Goal: Communication & Community: Answer question/provide support

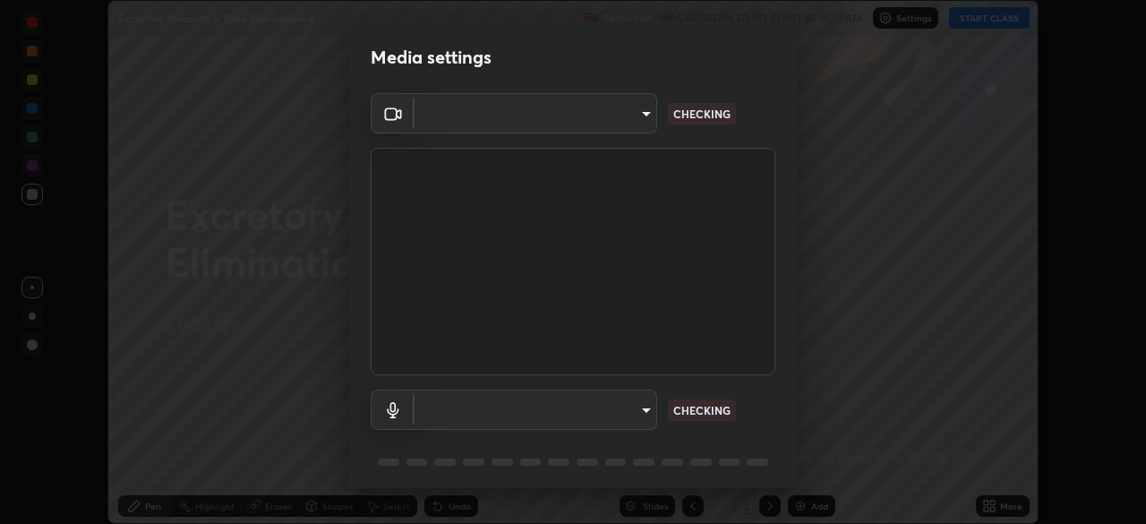
scroll to position [524, 1146]
type input "4ad19731d5eb6290de81276b465d15aebe1ec54a56063f0fc87b4fb34c4a3120"
click at [645, 410] on body "Erase all Excretory Products & Their Elimination 4 Recording WAS SCHEDULED TO S…" at bounding box center [573, 262] width 1146 height 524
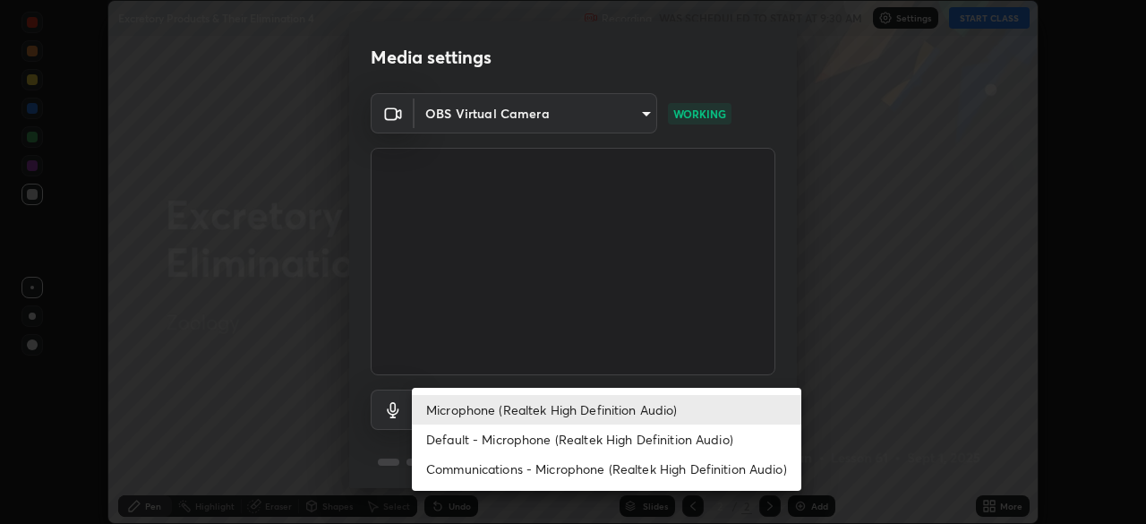
click at [534, 445] on li "Default - Microphone (Realtek High Definition Audio)" at bounding box center [606, 439] width 389 height 30
type input "default"
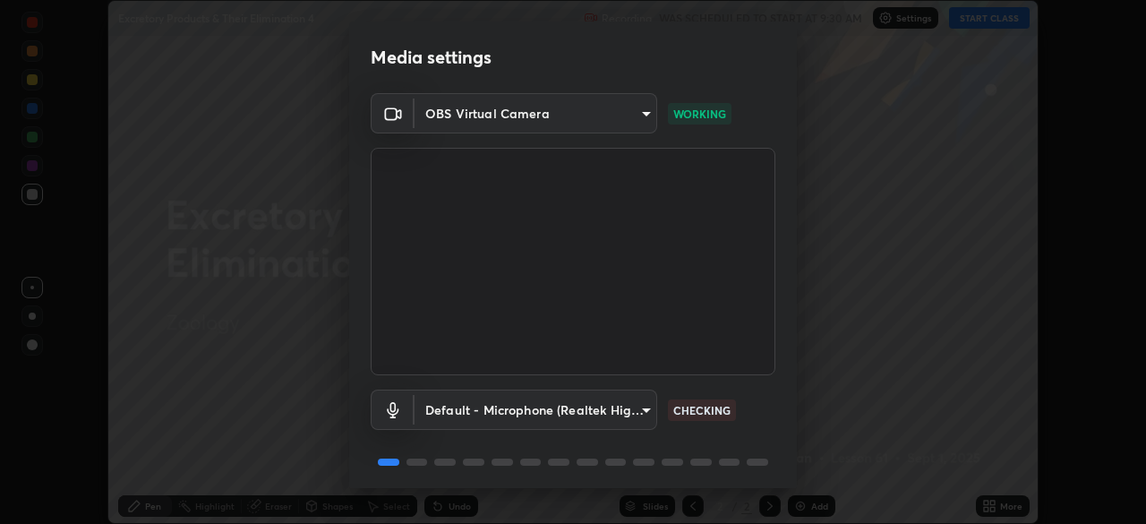
scroll to position [64, 0]
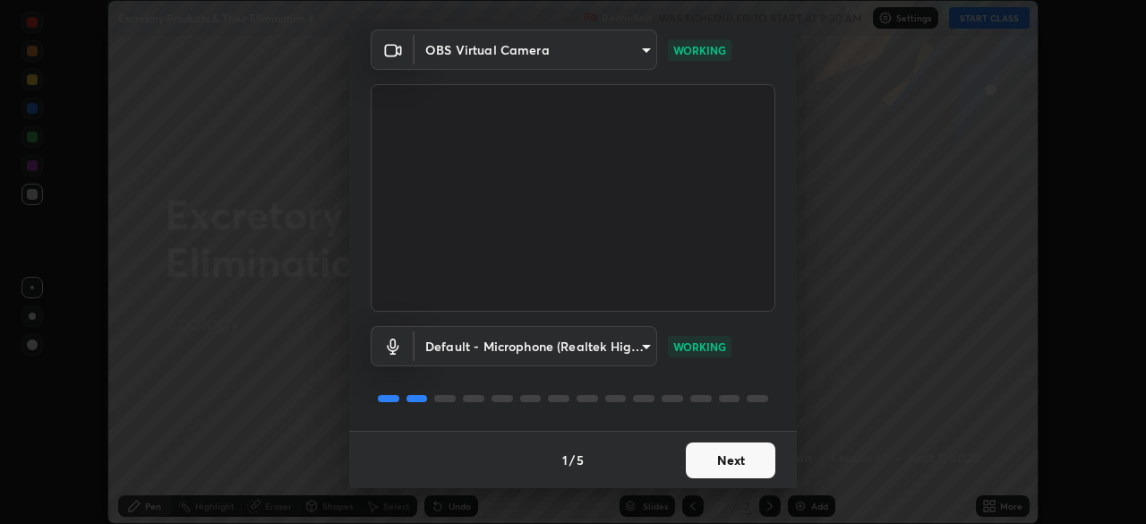
click at [729, 462] on button "Next" at bounding box center [730, 460] width 89 height 36
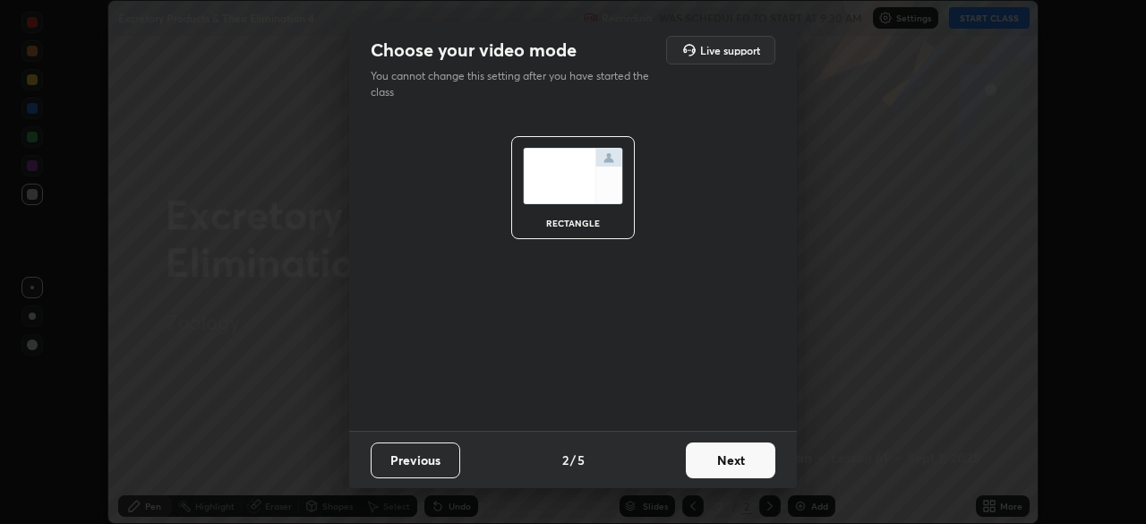
scroll to position [0, 0]
click at [746, 462] on button "Next" at bounding box center [730, 460] width 89 height 36
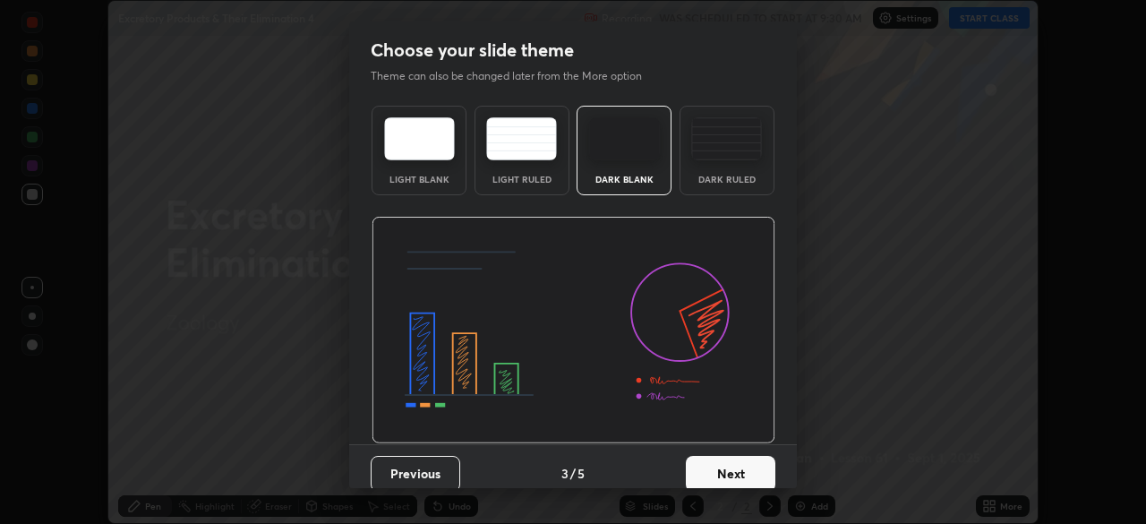
click at [730, 473] on button "Next" at bounding box center [730, 474] width 89 height 36
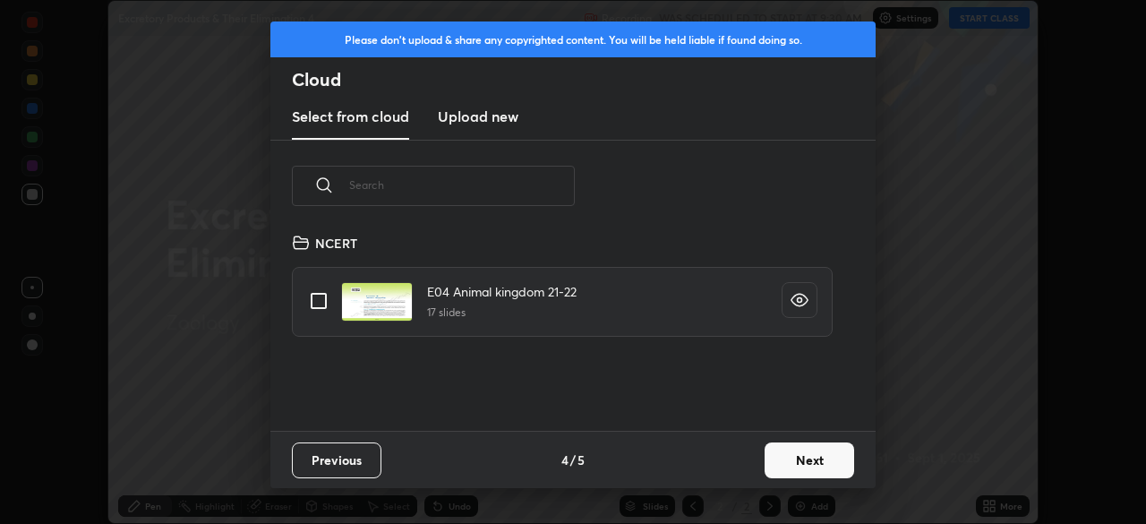
scroll to position [199, 575]
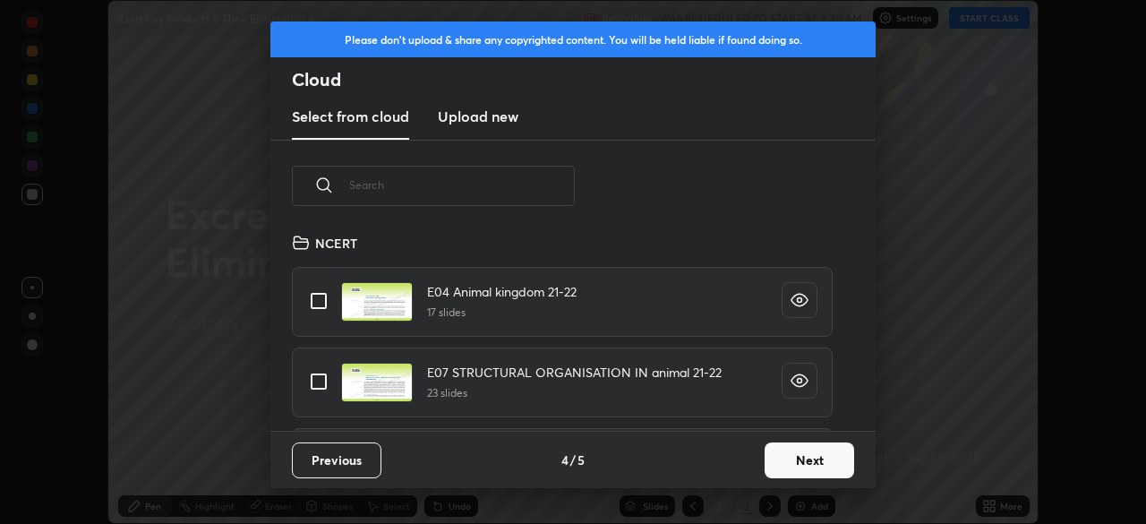
click at [222, 358] on div "Please don't upload & share any copyrighted content. You will be held liable if…" at bounding box center [573, 262] width 1146 height 524
click at [507, 181] on input "text" at bounding box center [462, 185] width 226 height 76
click at [504, 183] on input "text" at bounding box center [462, 185] width 226 height 76
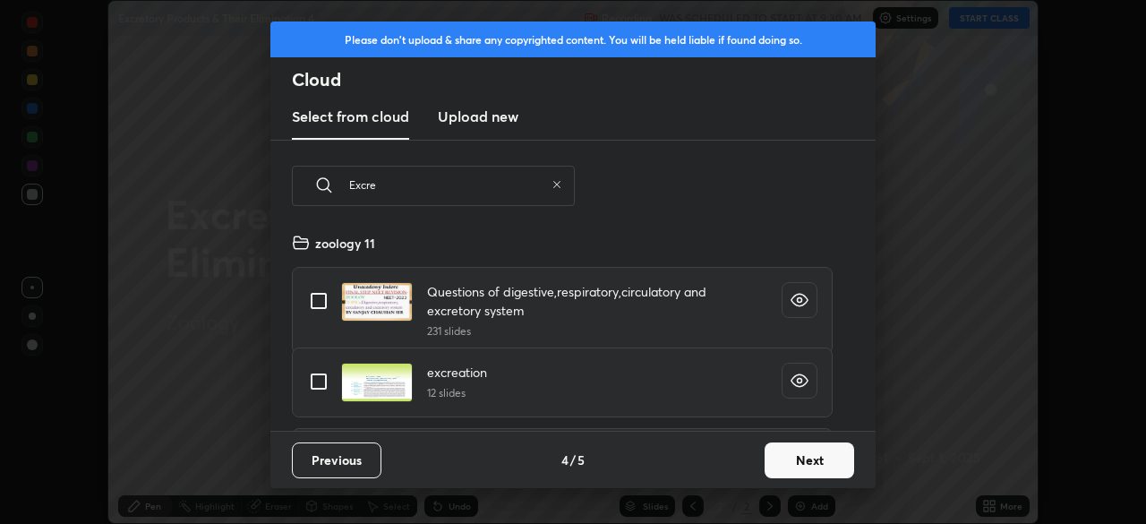
type input "Excre"
click at [320, 376] on input "grid" at bounding box center [319, 381] width 38 height 38
checkbox input "true"
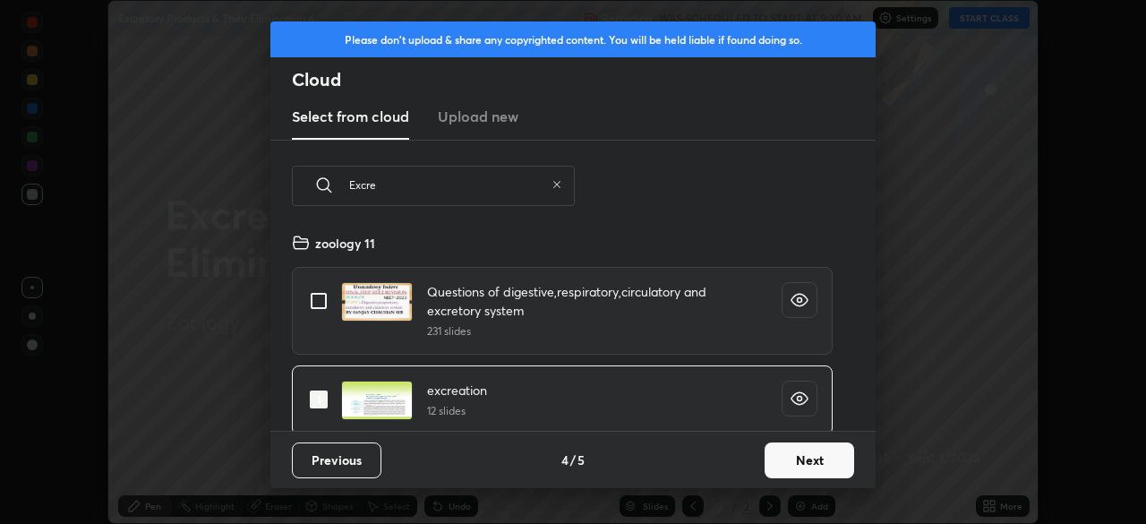
click at [805, 461] on button "Next" at bounding box center [808, 460] width 89 height 36
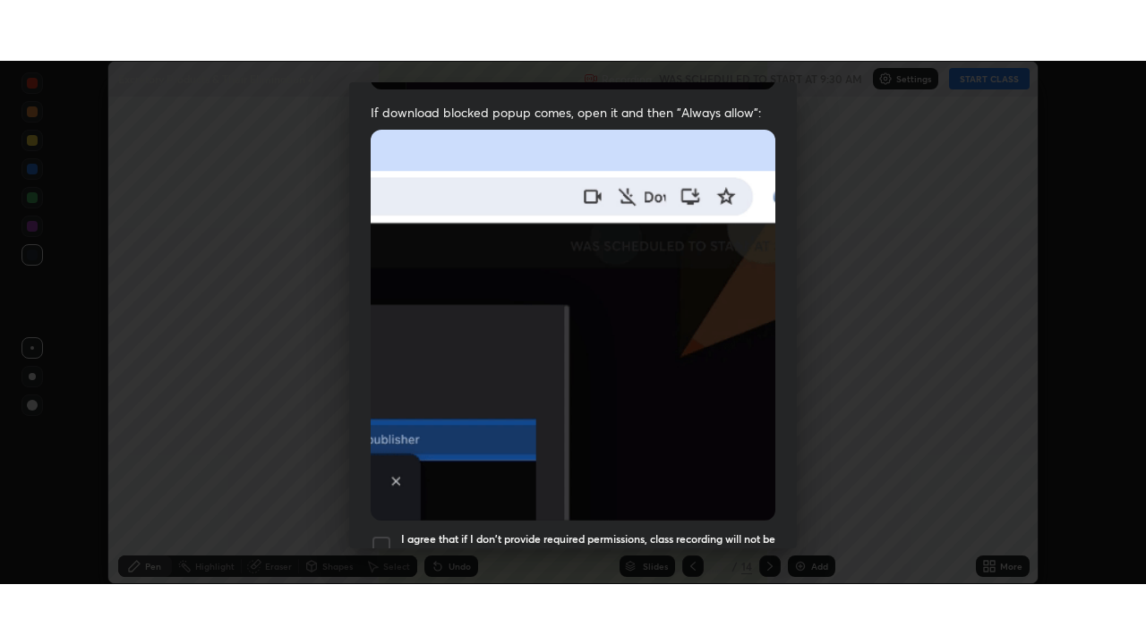
scroll to position [429, 0]
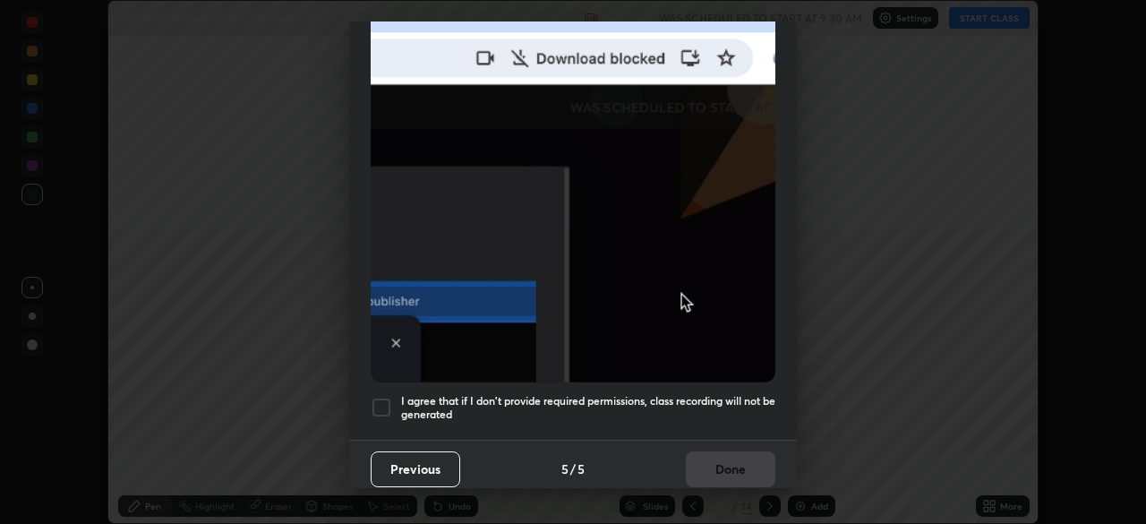
click at [378, 396] on div at bounding box center [381, 406] width 21 height 21
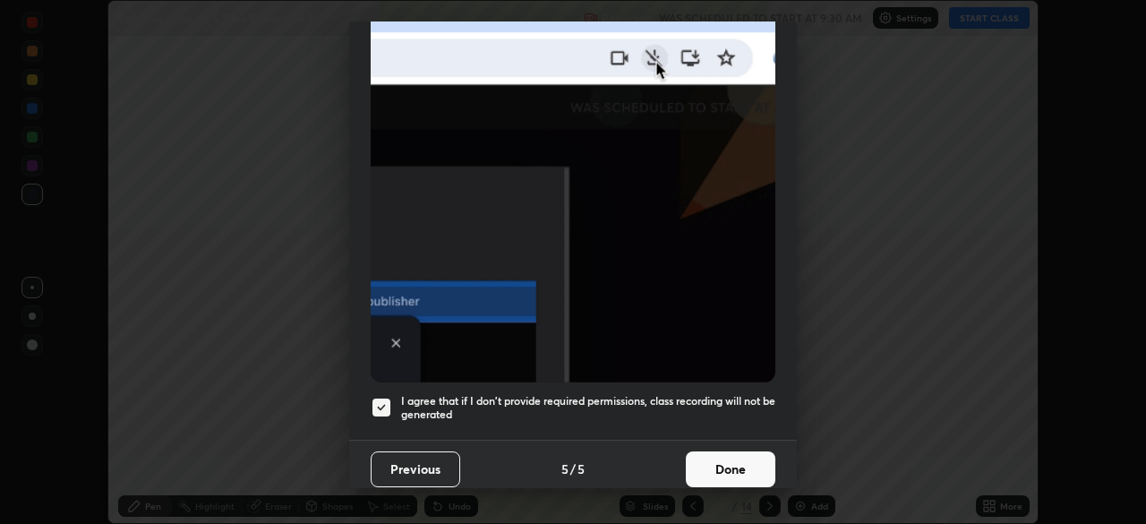
click at [729, 464] on button "Done" at bounding box center [730, 469] width 89 height 36
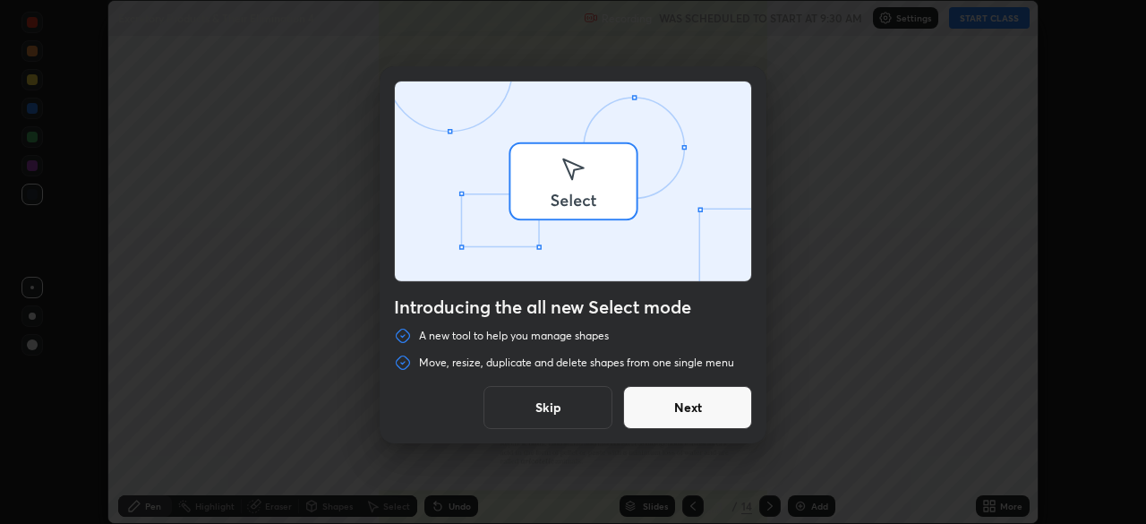
click at [997, 18] on div "Introducing the all new Select mode A new tool to help you manage shapes Move, …" at bounding box center [573, 262] width 1146 height 524
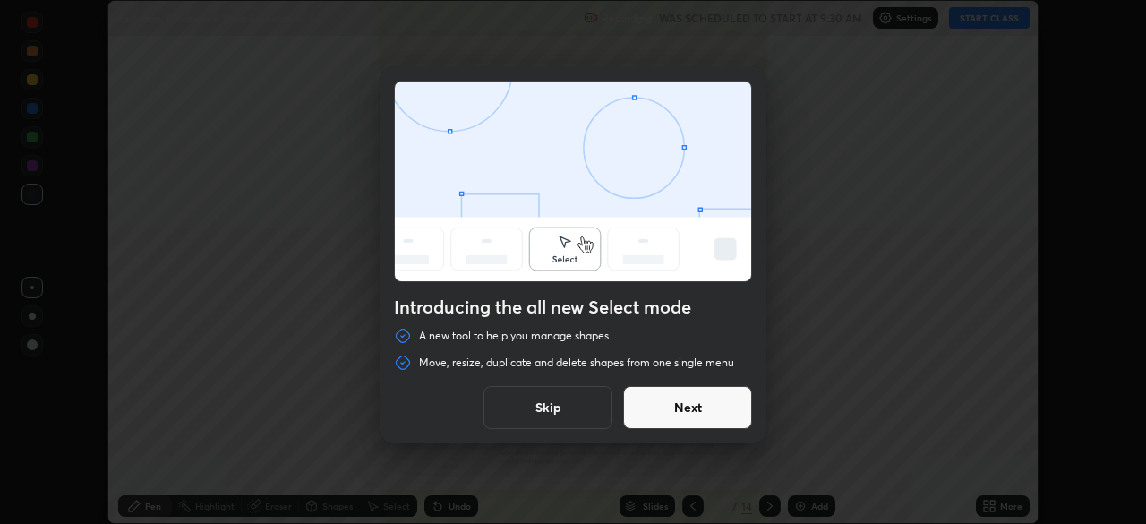
click at [560, 412] on button "Skip" at bounding box center [547, 407] width 129 height 43
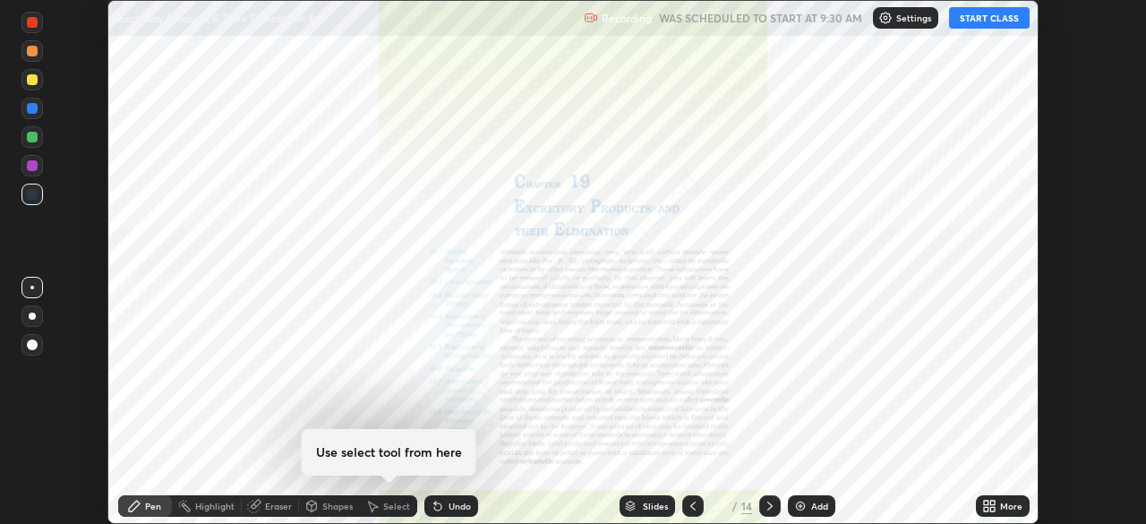
click at [992, 19] on button "START CLASS" at bounding box center [989, 17] width 81 height 21
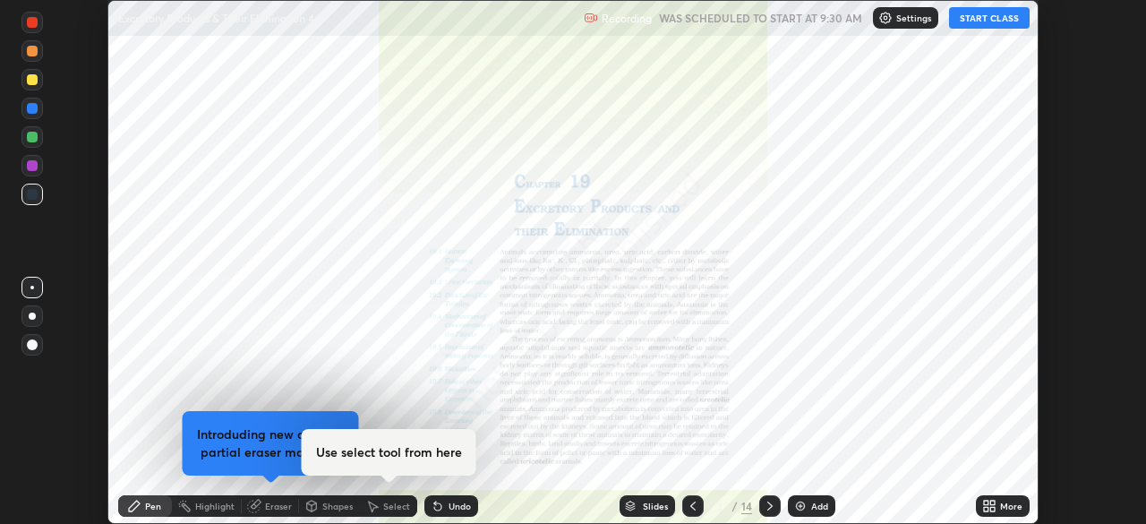
click at [1008, 503] on div "More" at bounding box center [1011, 505] width 22 height 9
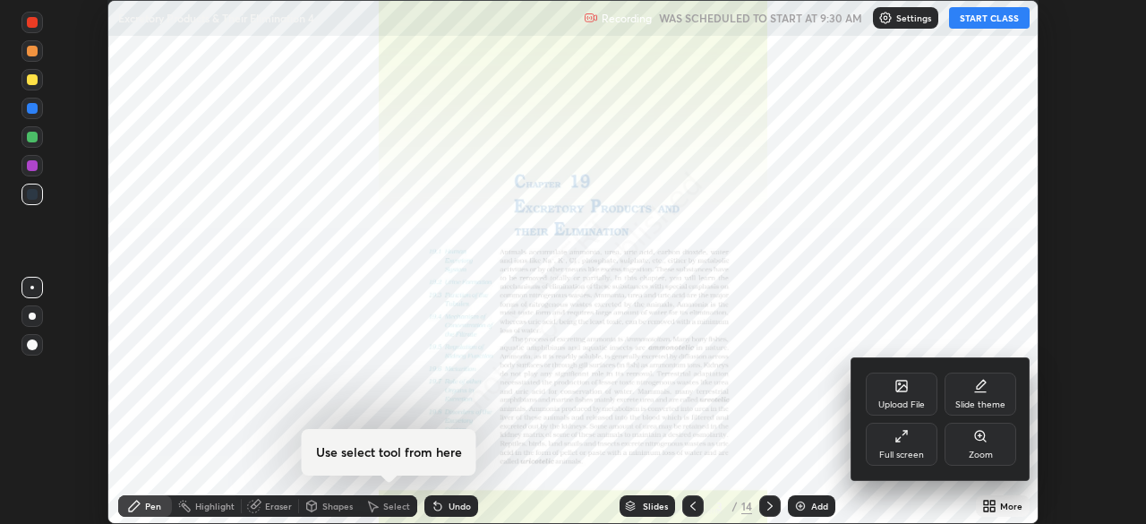
click at [896, 451] on div "Full screen" at bounding box center [901, 454] width 45 height 9
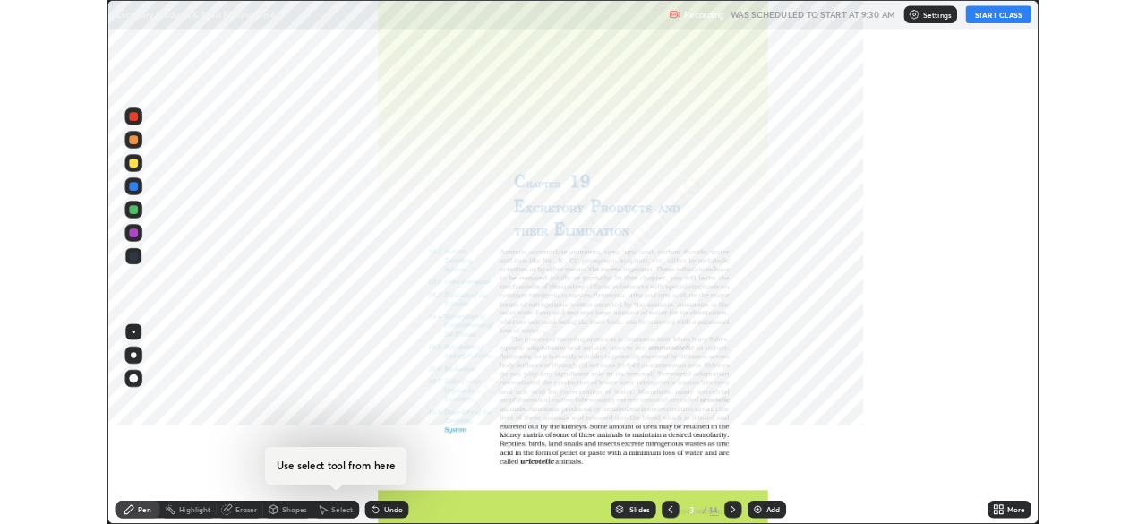
scroll to position [644, 1146]
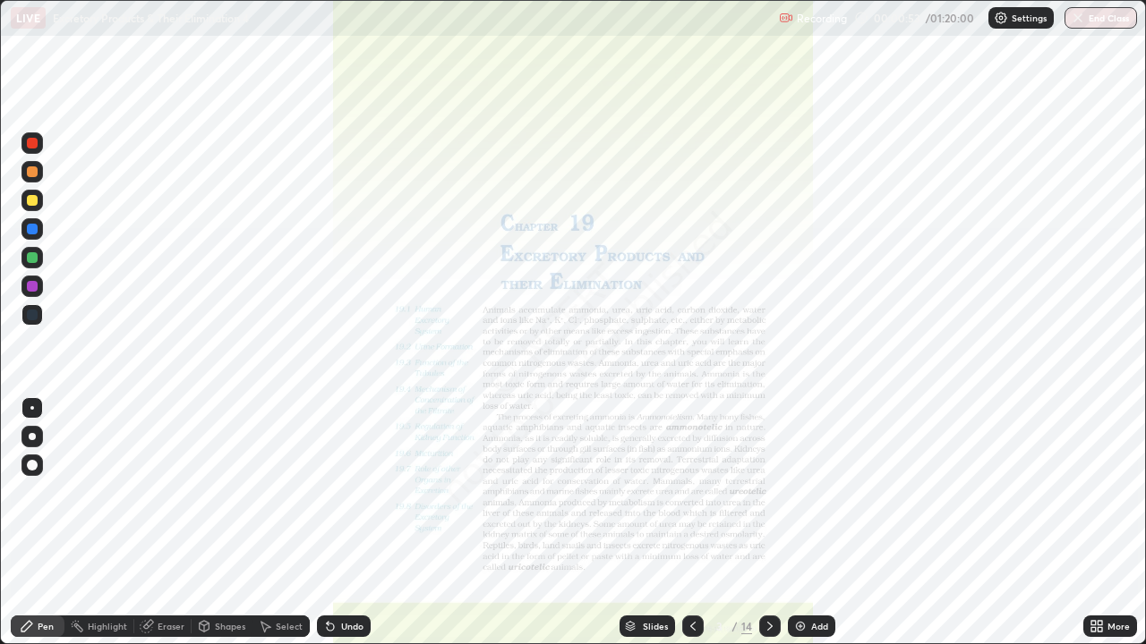
click at [770, 523] on icon at bounding box center [769, 626] width 5 height 9
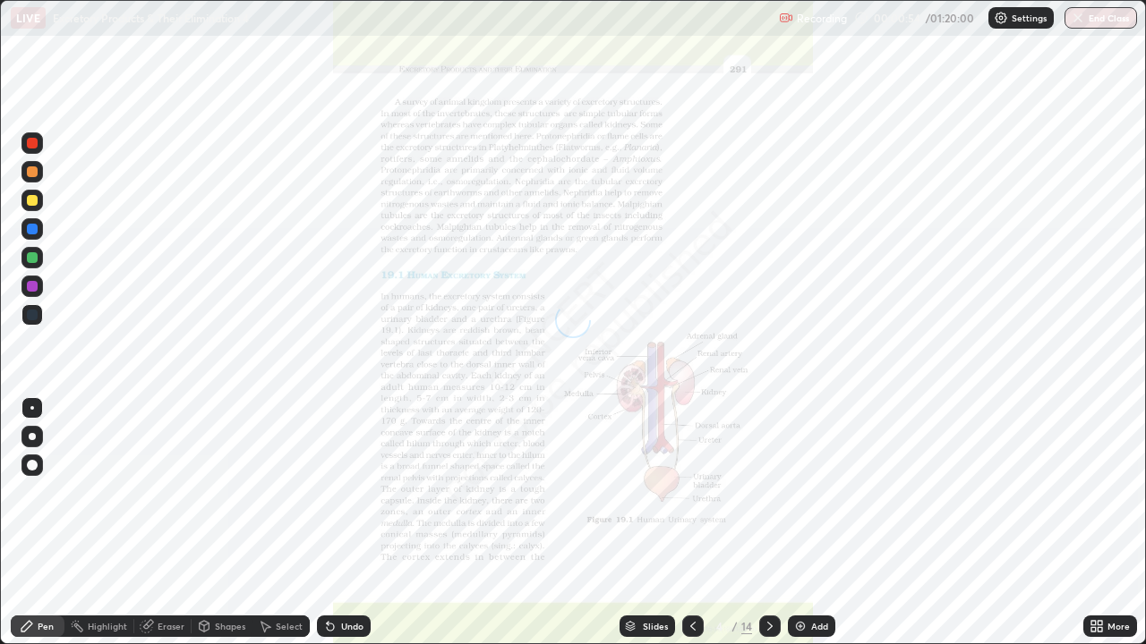
click at [768, 523] on icon at bounding box center [770, 626] width 14 height 14
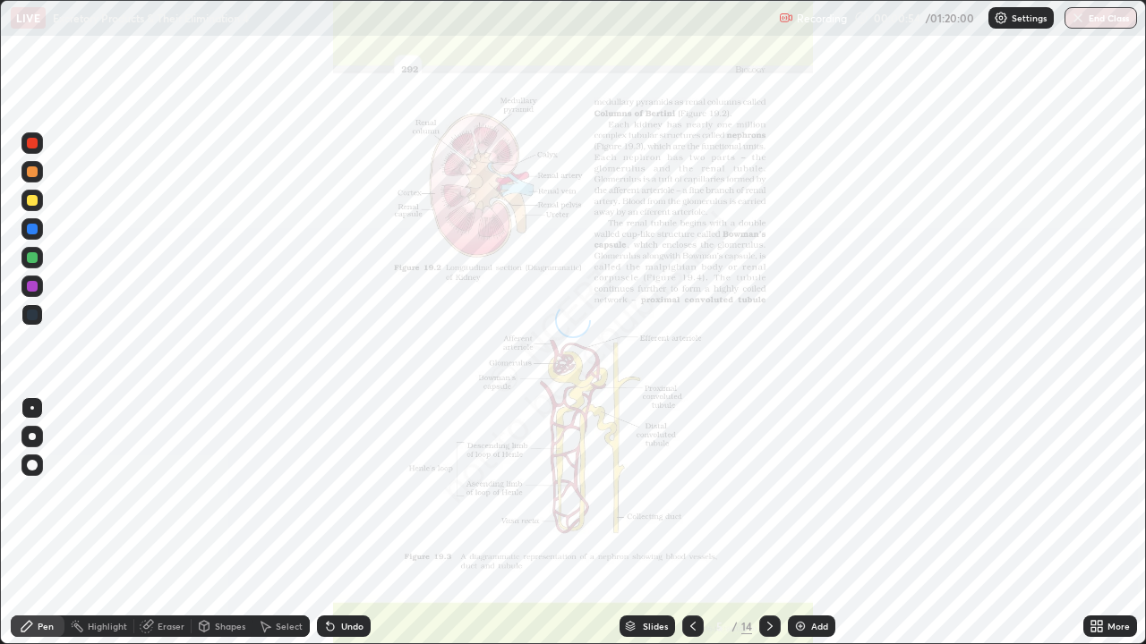
click at [771, 523] on icon at bounding box center [770, 626] width 14 height 14
click at [768, 523] on icon at bounding box center [770, 626] width 14 height 14
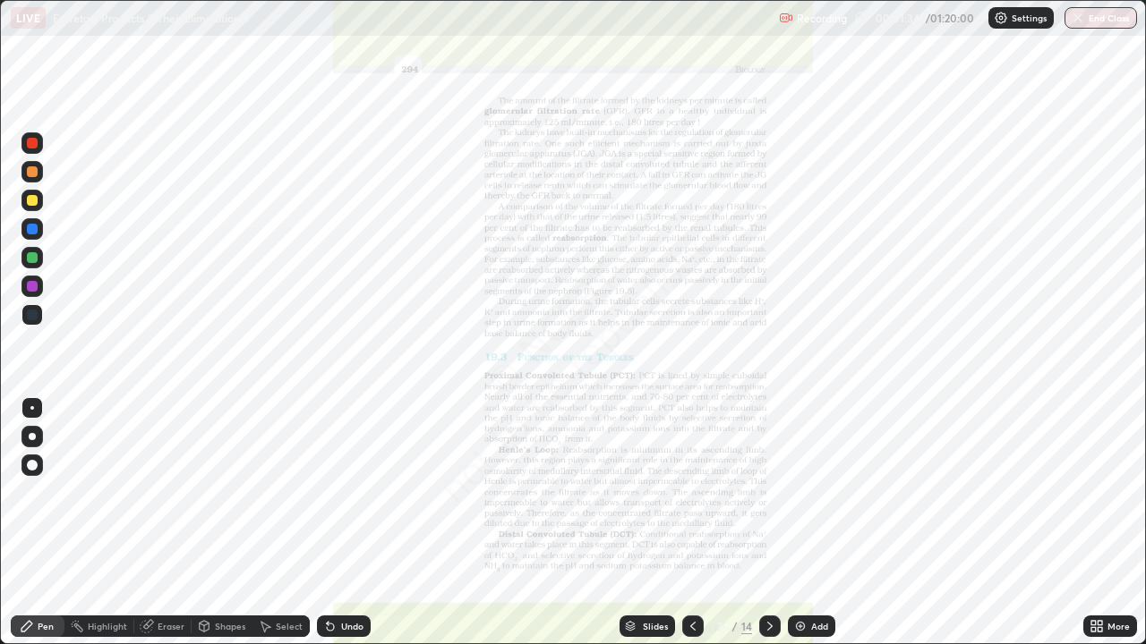
click at [697, 523] on icon at bounding box center [693, 626] width 14 height 14
click at [30, 311] on div at bounding box center [32, 315] width 11 height 11
click at [33, 310] on div at bounding box center [32, 315] width 11 height 11
click at [171, 523] on div "Eraser" at bounding box center [171, 626] width 27 height 9
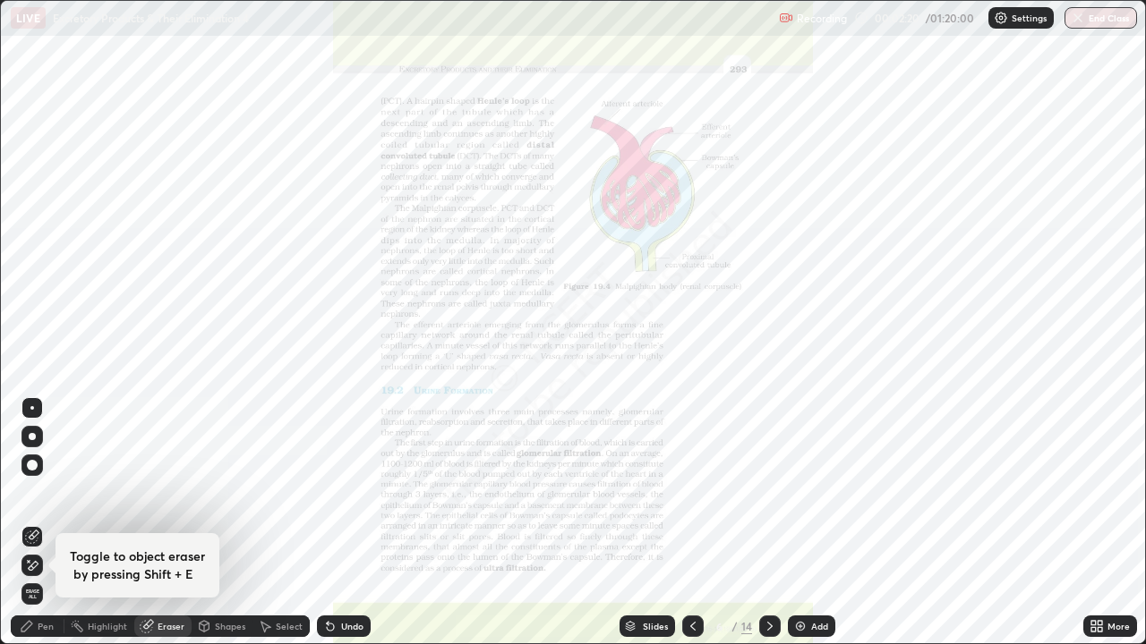
click at [32, 523] on span "Erase all" at bounding box center [32, 594] width 20 height 11
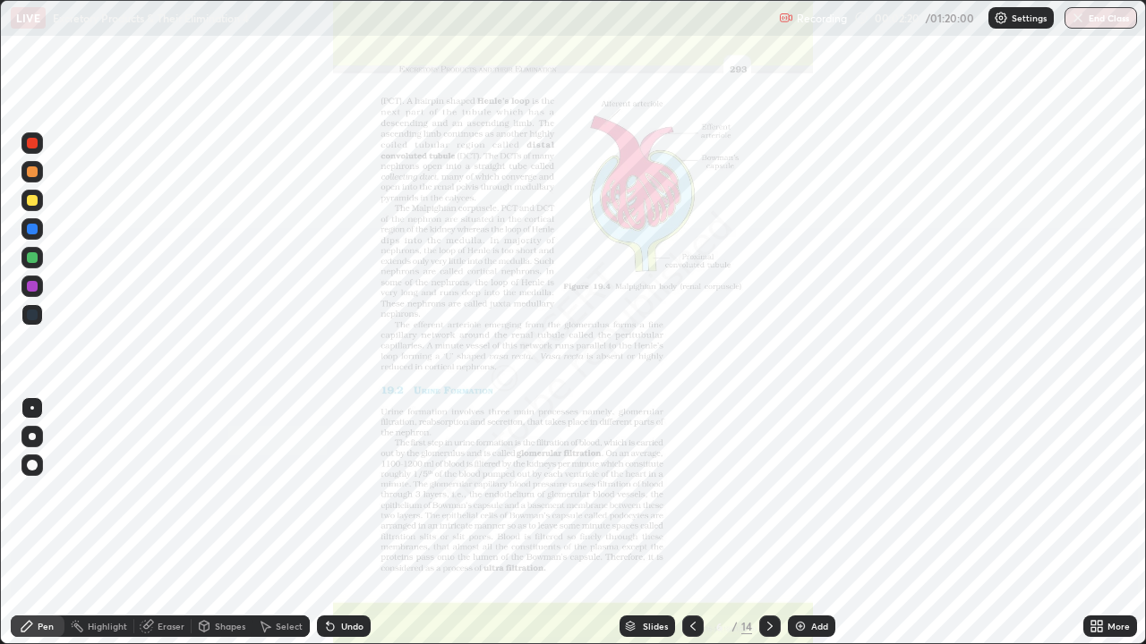
click at [52, 523] on div "Pen" at bounding box center [46, 626] width 16 height 9
click at [33, 315] on div at bounding box center [32, 315] width 11 height 11
click at [165, 523] on div "Eraser" at bounding box center [171, 626] width 27 height 9
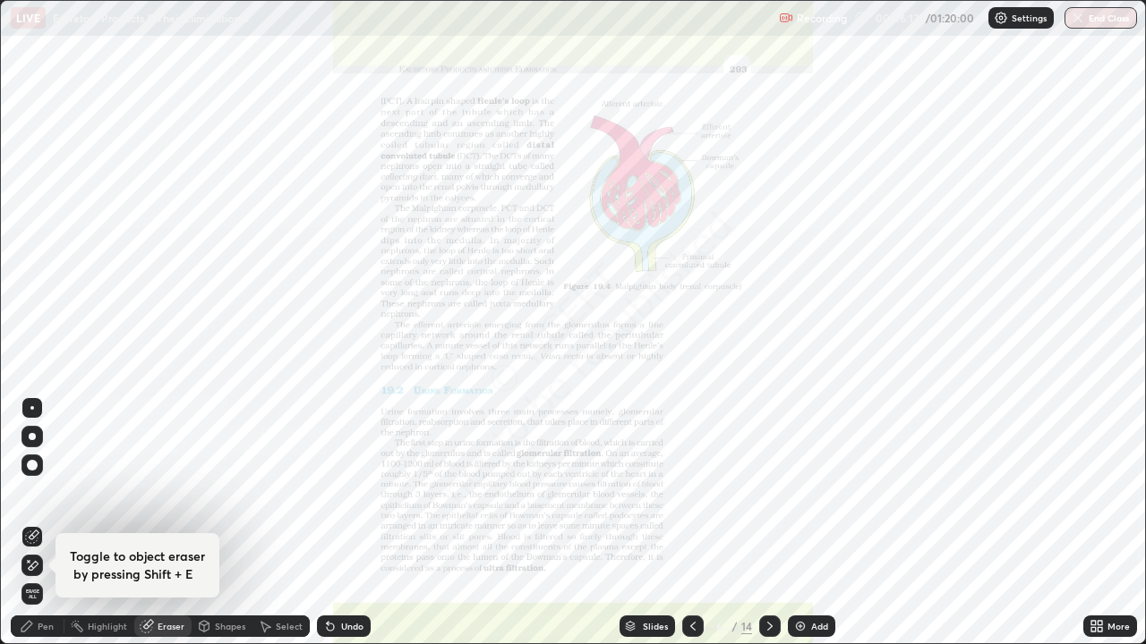
click at [31, 523] on span "Erase all" at bounding box center [32, 594] width 20 height 11
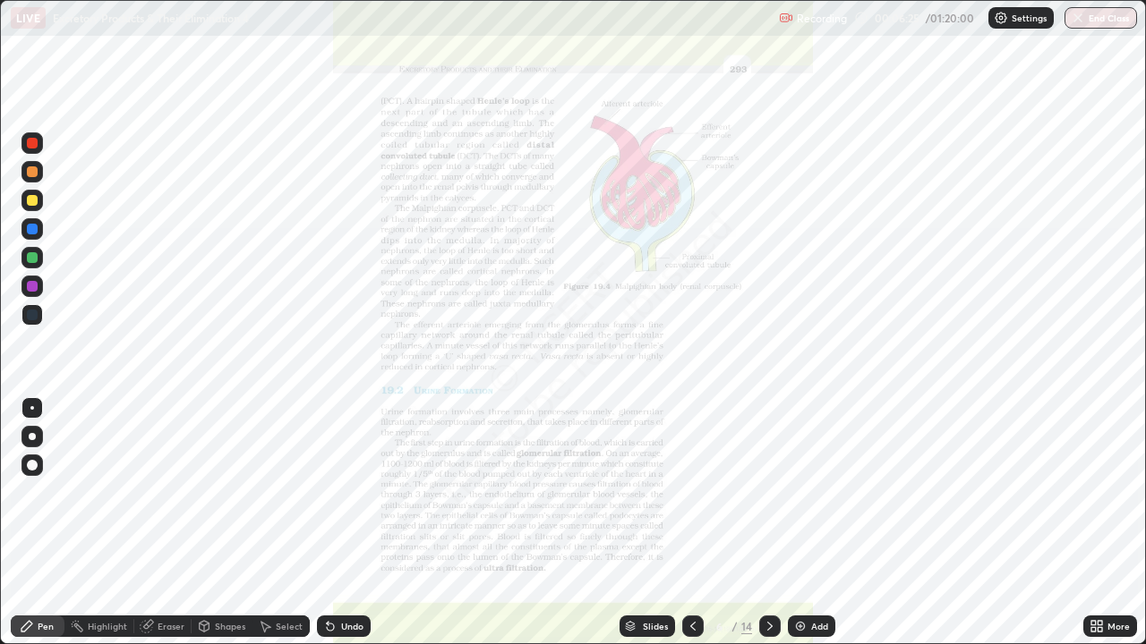
click at [768, 523] on icon at bounding box center [770, 626] width 14 height 14
click at [45, 523] on div "Pen" at bounding box center [46, 626] width 16 height 9
click at [33, 308] on div at bounding box center [31, 314] width 21 height 21
click at [31, 229] on div at bounding box center [32, 229] width 11 height 11
click at [33, 232] on div at bounding box center [32, 229] width 11 height 11
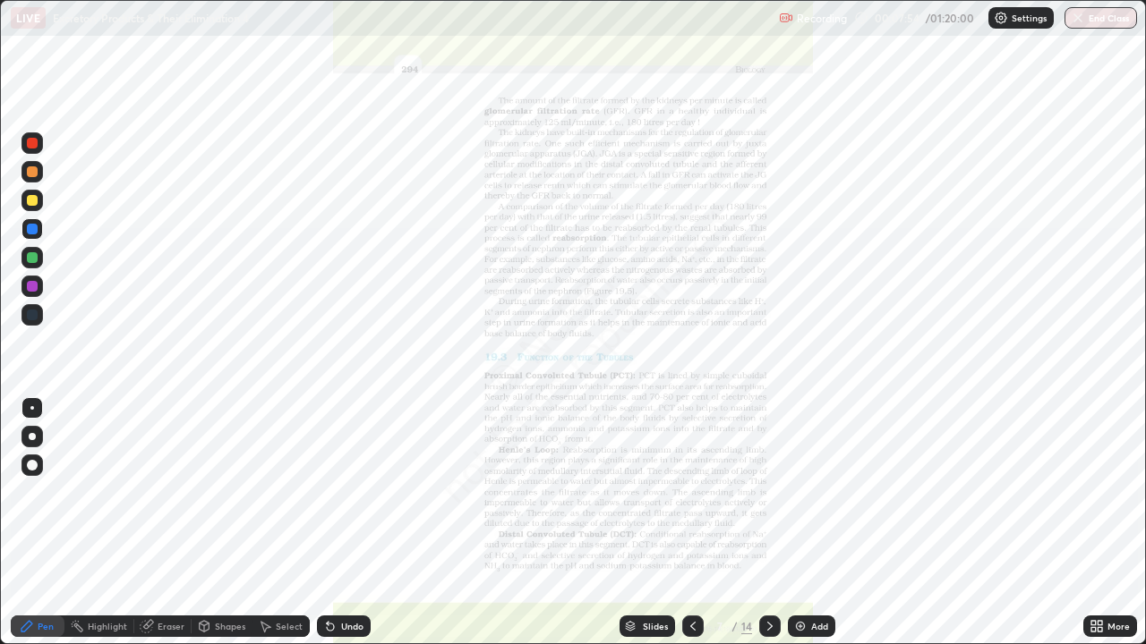
click at [35, 313] on div at bounding box center [32, 315] width 11 height 11
click at [693, 523] on icon at bounding box center [693, 626] width 14 height 14
click at [694, 523] on icon at bounding box center [693, 626] width 14 height 14
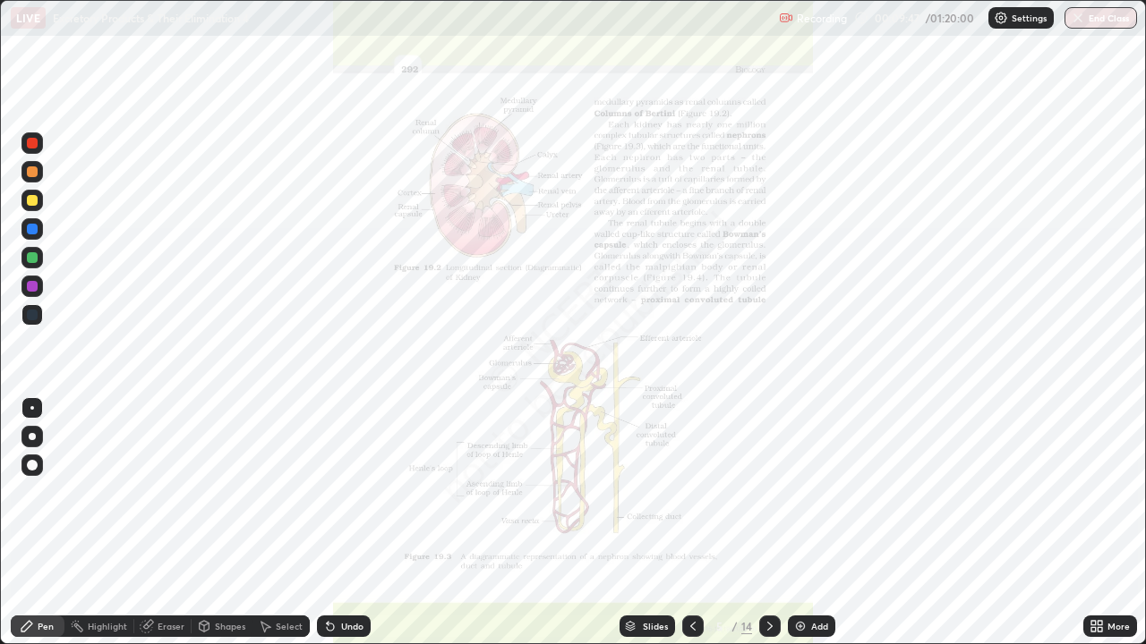
click at [171, 523] on div "Eraser" at bounding box center [171, 626] width 27 height 9
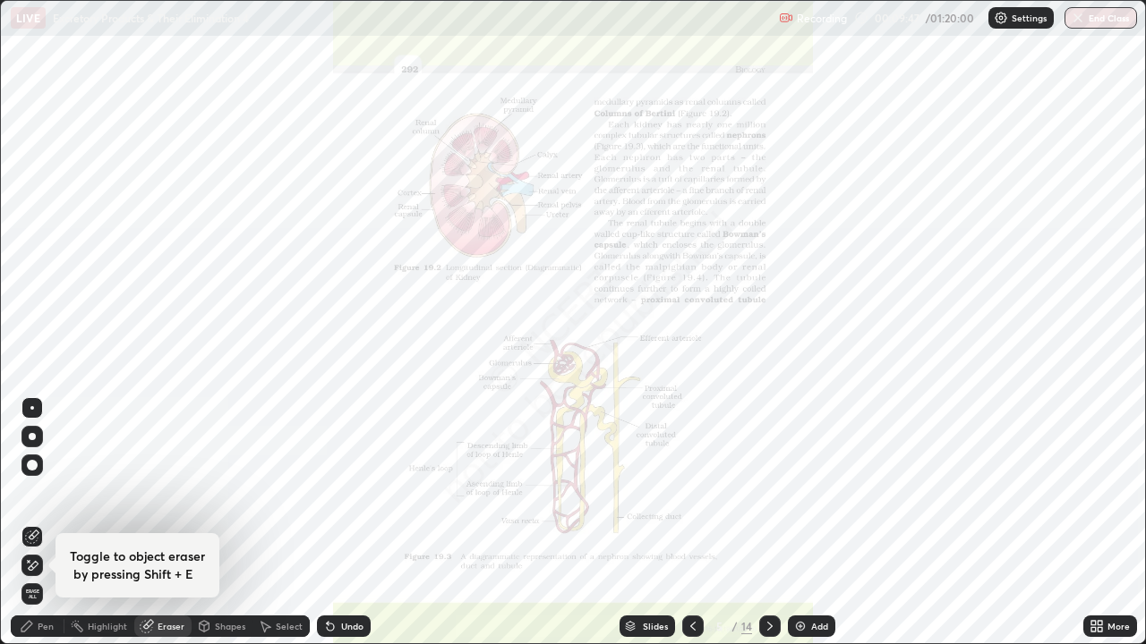
click at [33, 523] on span "Erase all" at bounding box center [32, 594] width 20 height 11
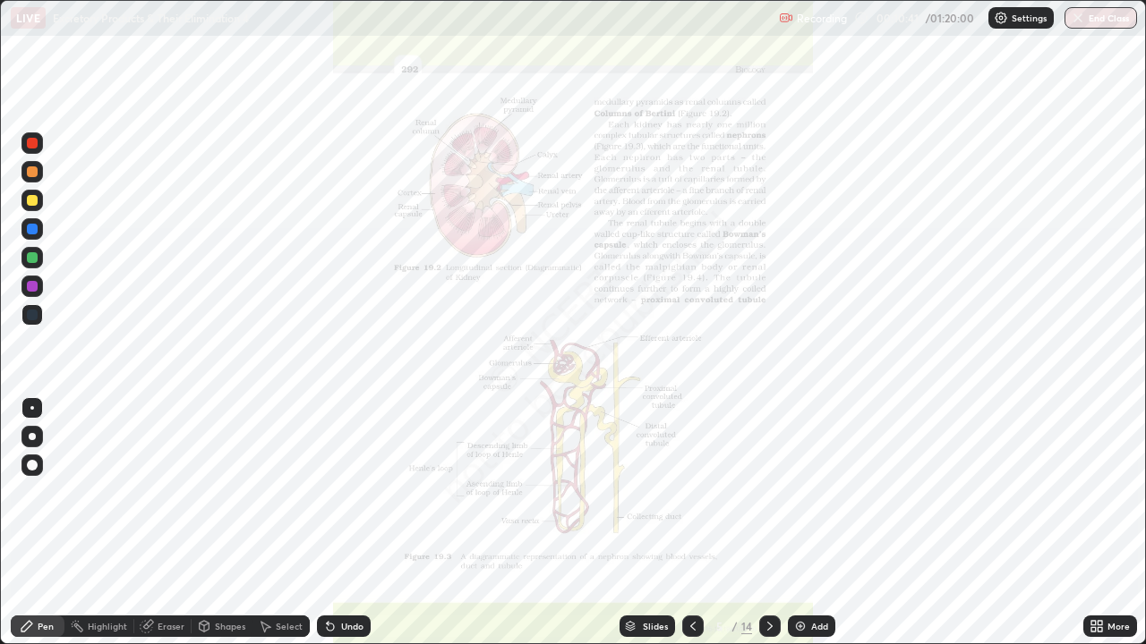
click at [768, 523] on icon at bounding box center [769, 626] width 5 height 9
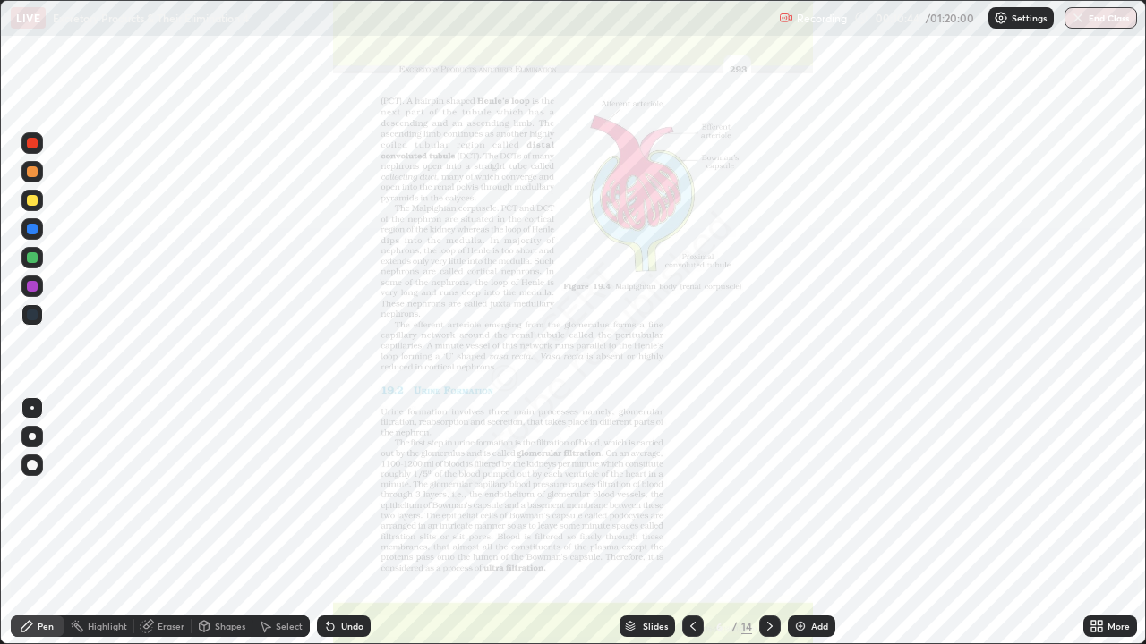
click at [28, 311] on div at bounding box center [32, 315] width 11 height 11
click at [164, 523] on div "Eraser" at bounding box center [171, 626] width 27 height 9
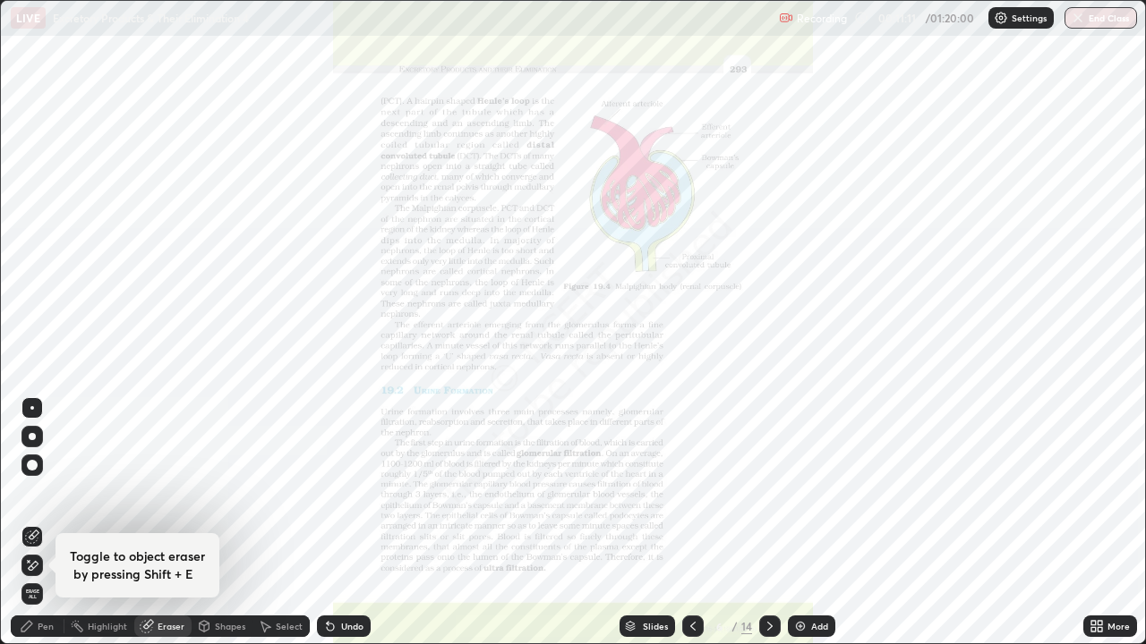
click at [34, 523] on span "Erase all" at bounding box center [32, 594] width 20 height 11
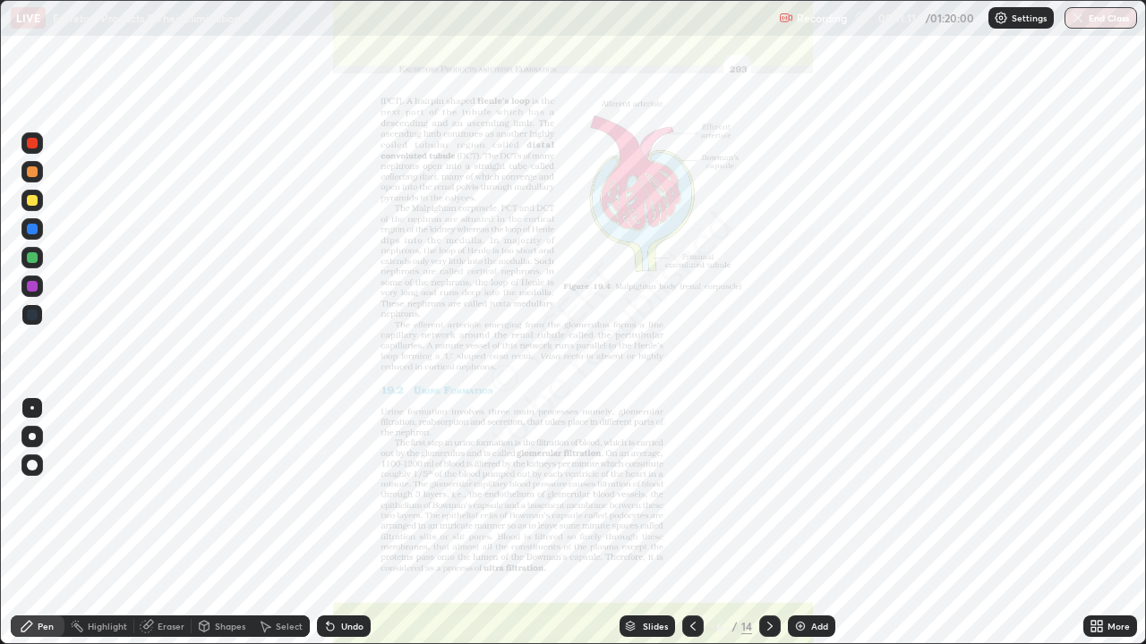
click at [39, 523] on div "Pen" at bounding box center [46, 626] width 16 height 9
click at [36, 315] on div at bounding box center [32, 315] width 11 height 11
click at [35, 318] on div at bounding box center [32, 315] width 11 height 11
click at [166, 523] on div "Eraser" at bounding box center [171, 626] width 27 height 9
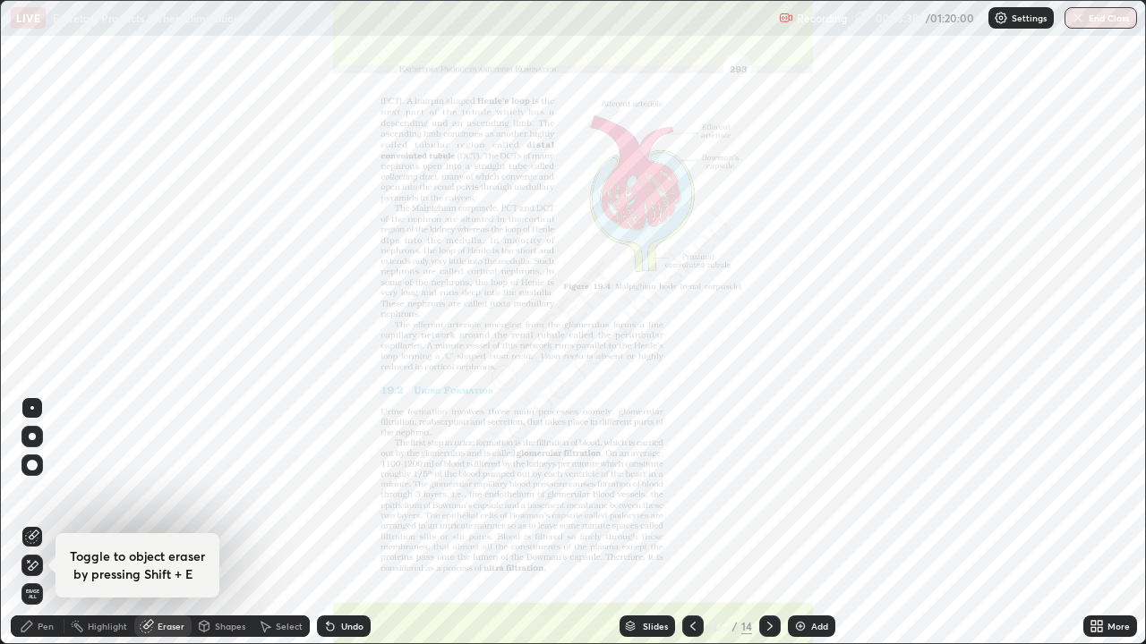
click at [31, 523] on span "Erase all" at bounding box center [32, 594] width 20 height 11
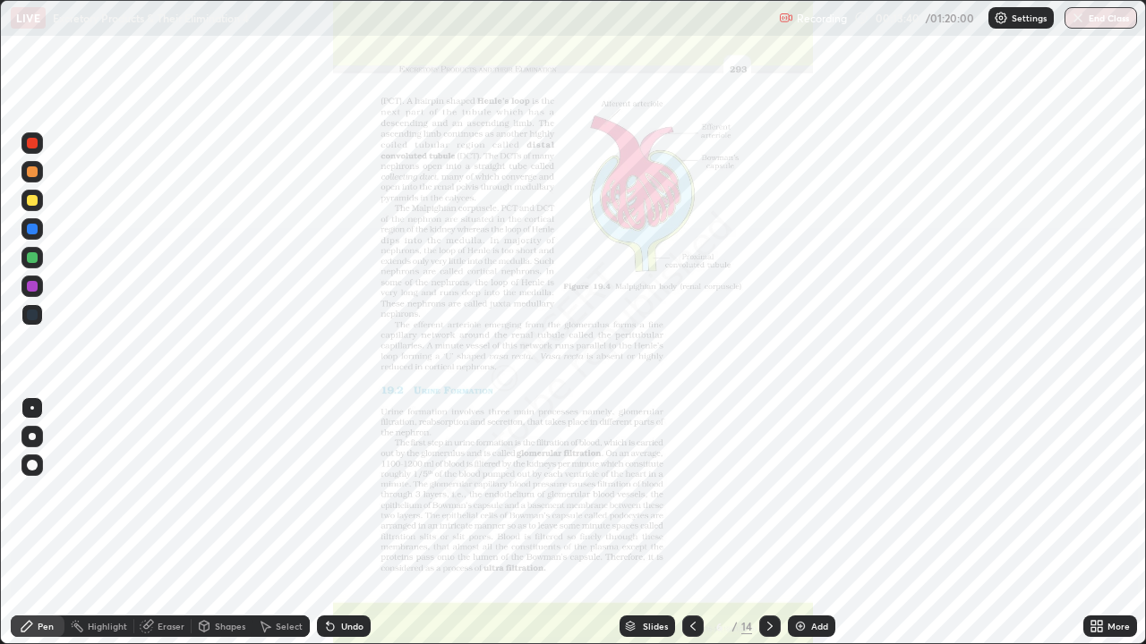
click at [770, 523] on icon at bounding box center [769, 626] width 5 height 9
click at [769, 523] on icon at bounding box center [770, 626] width 14 height 14
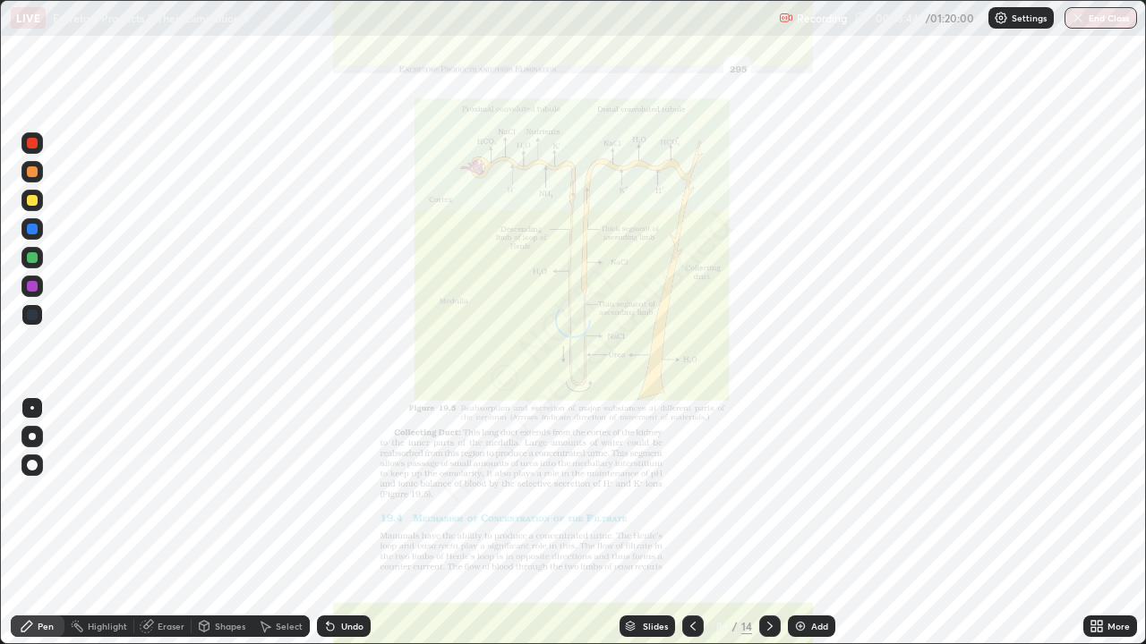
click at [1117, 523] on div "More" at bounding box center [1118, 626] width 22 height 9
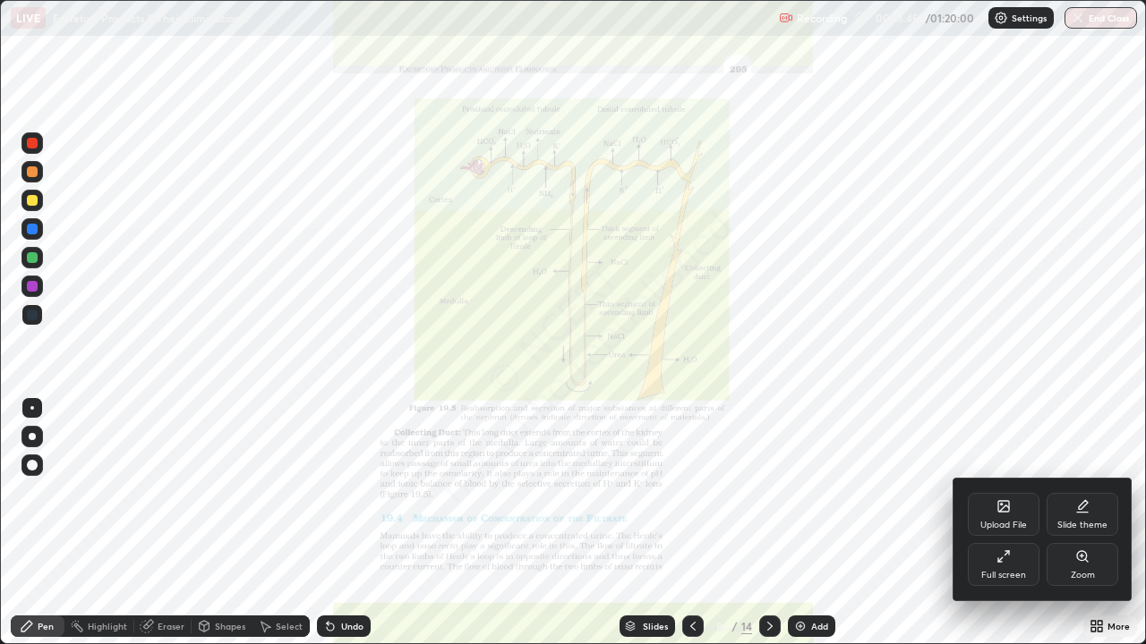
click at [1078, 523] on div "Zoom" at bounding box center [1082, 575] width 24 height 9
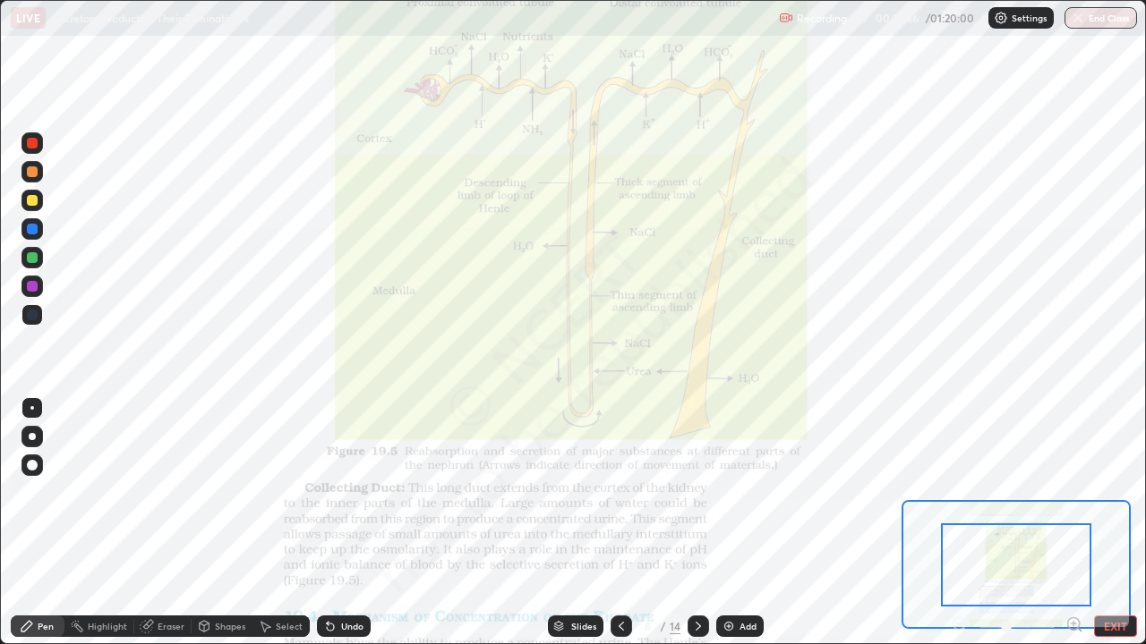
click at [1073, 523] on icon at bounding box center [1073, 624] width 4 height 0
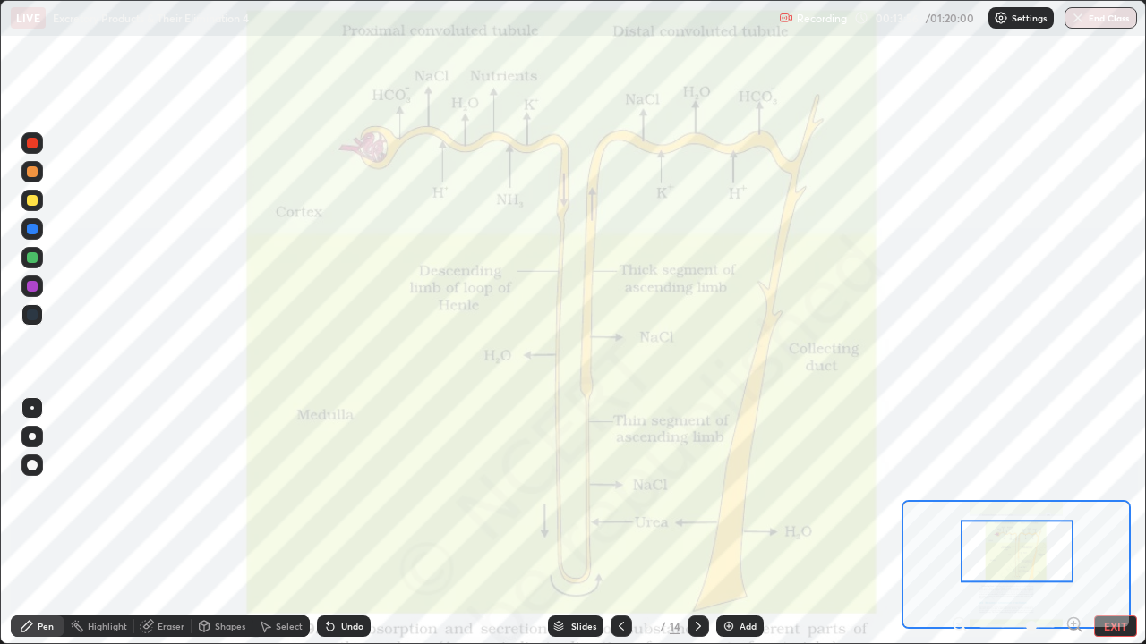
click at [30, 284] on div at bounding box center [32, 286] width 11 height 11
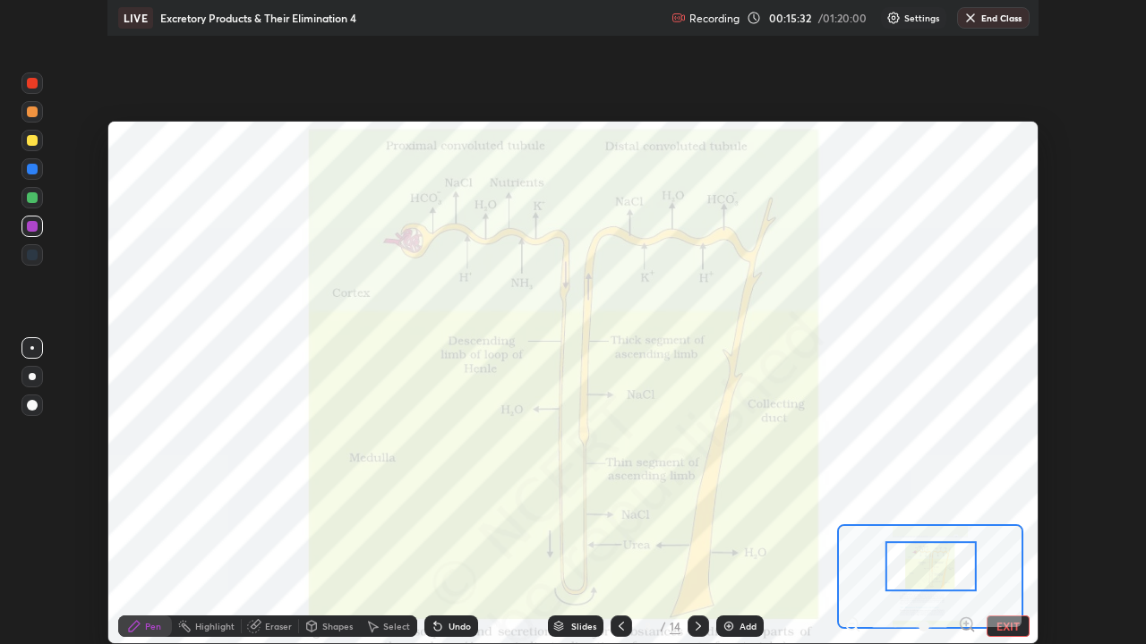
scroll to position [88974, 88352]
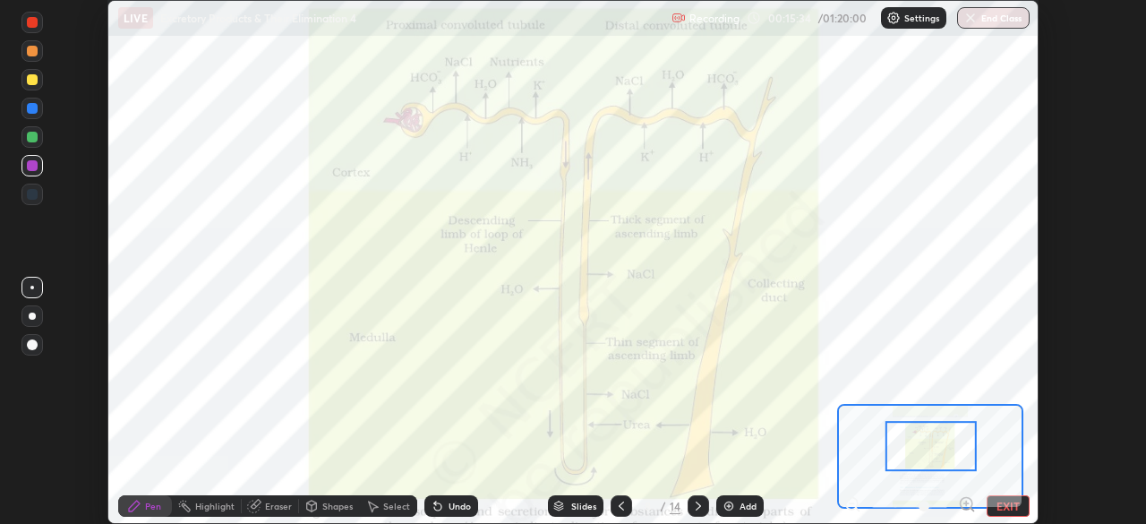
click at [1003, 503] on button "EXIT" at bounding box center [1007, 505] width 43 height 21
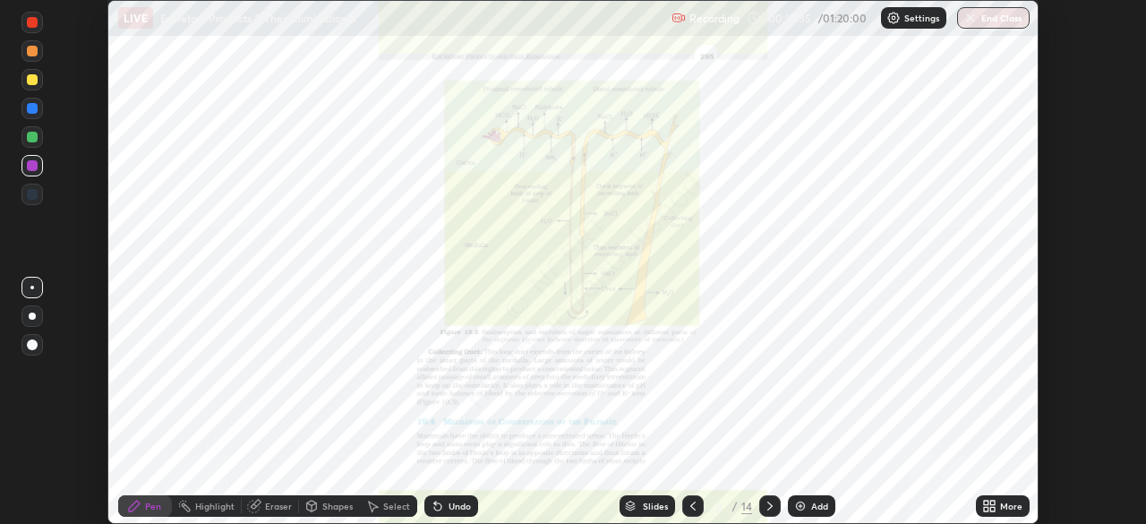
click at [993, 506] on icon at bounding box center [989, 506] width 14 height 14
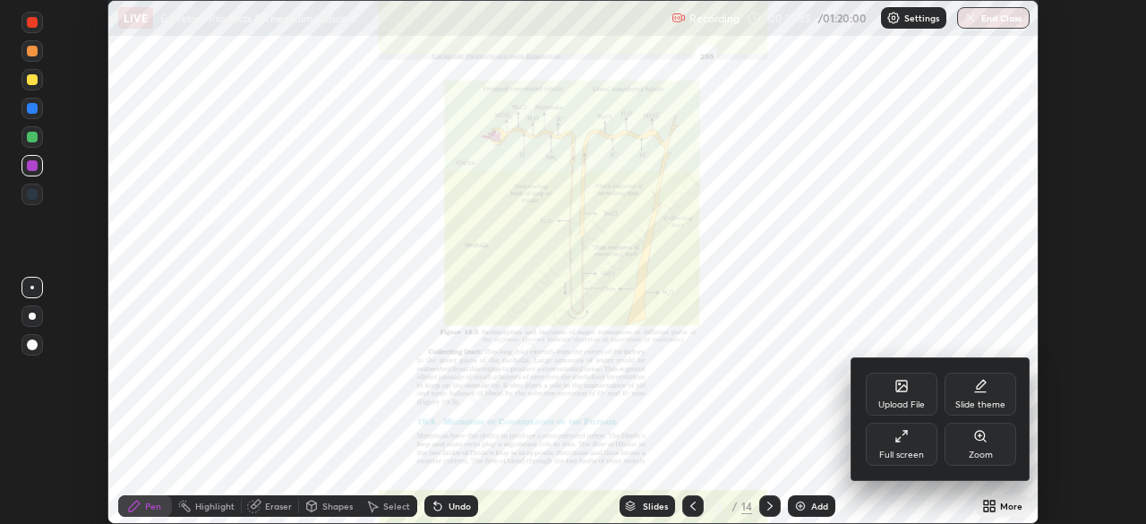
click at [908, 447] on div "Full screen" at bounding box center [901, 443] width 72 height 43
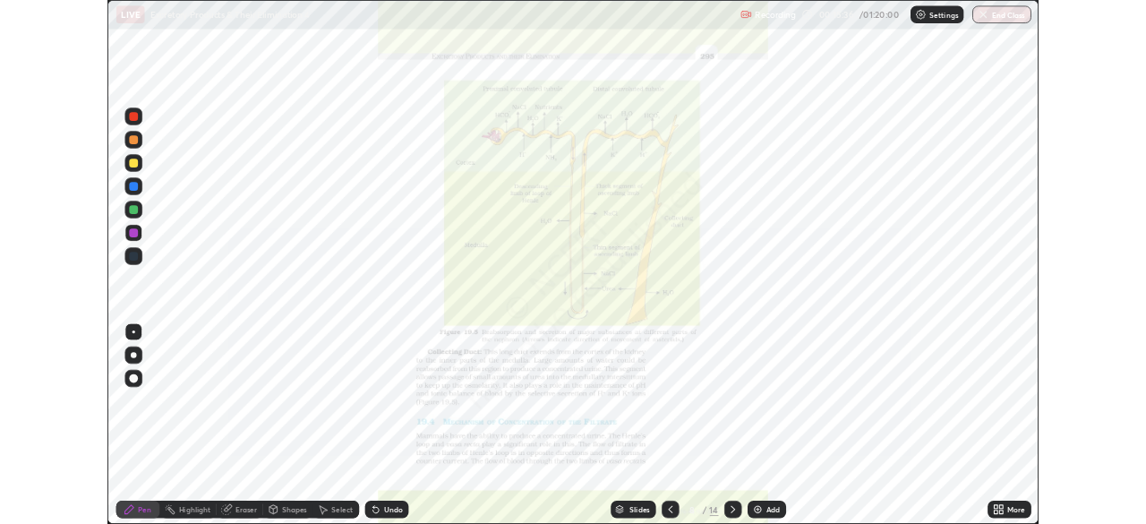
scroll to position [644, 1146]
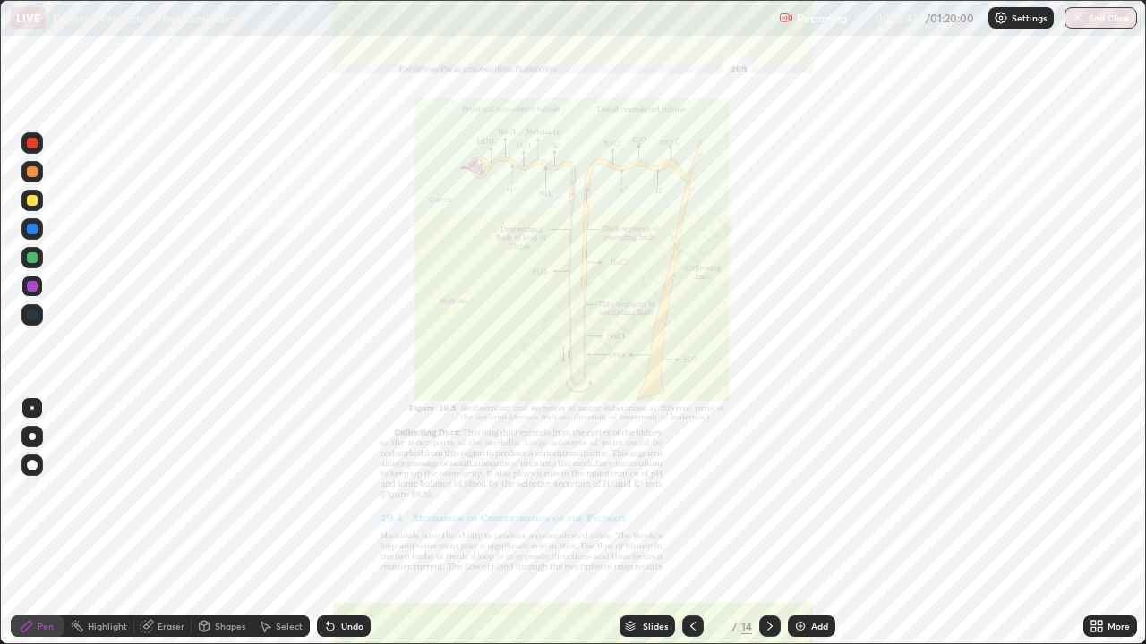
click at [1118, 523] on div "More" at bounding box center [1118, 626] width 22 height 9
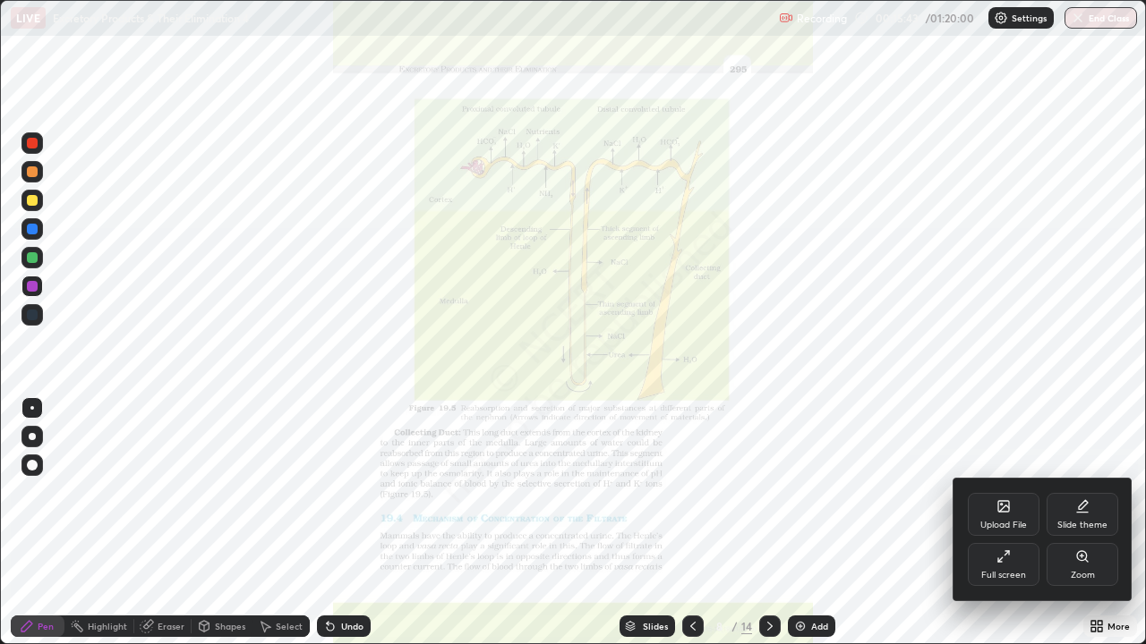
click at [1082, 523] on div "Zoom" at bounding box center [1082, 575] width 24 height 9
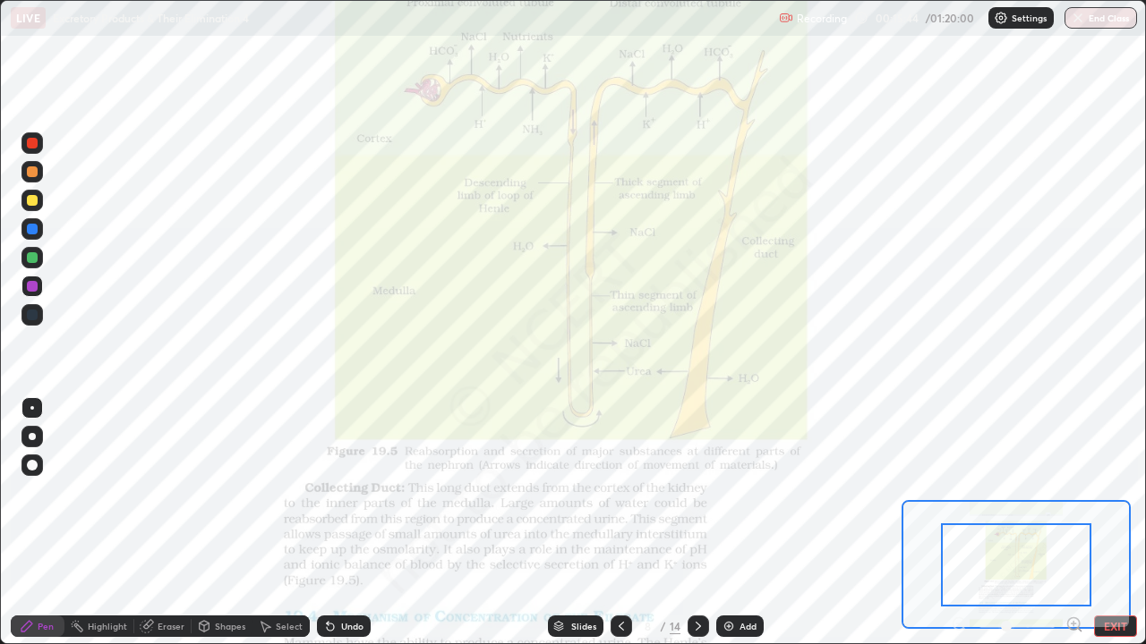
click at [1078, 523] on icon at bounding box center [1080, 630] width 4 height 4
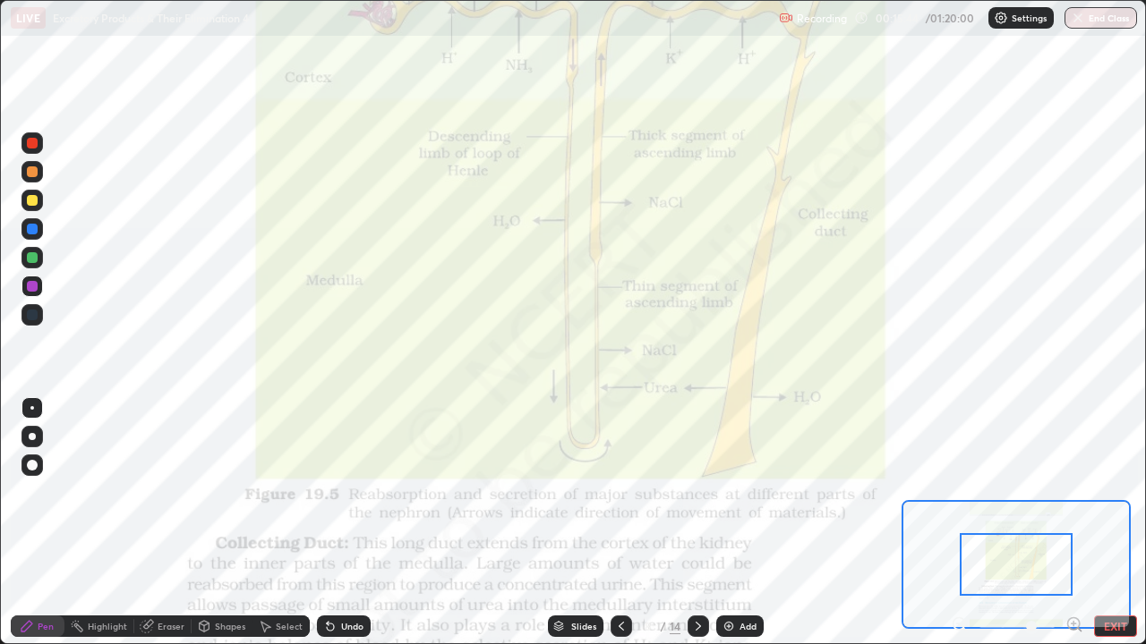
click at [1073, 523] on icon at bounding box center [1073, 624] width 4 height 0
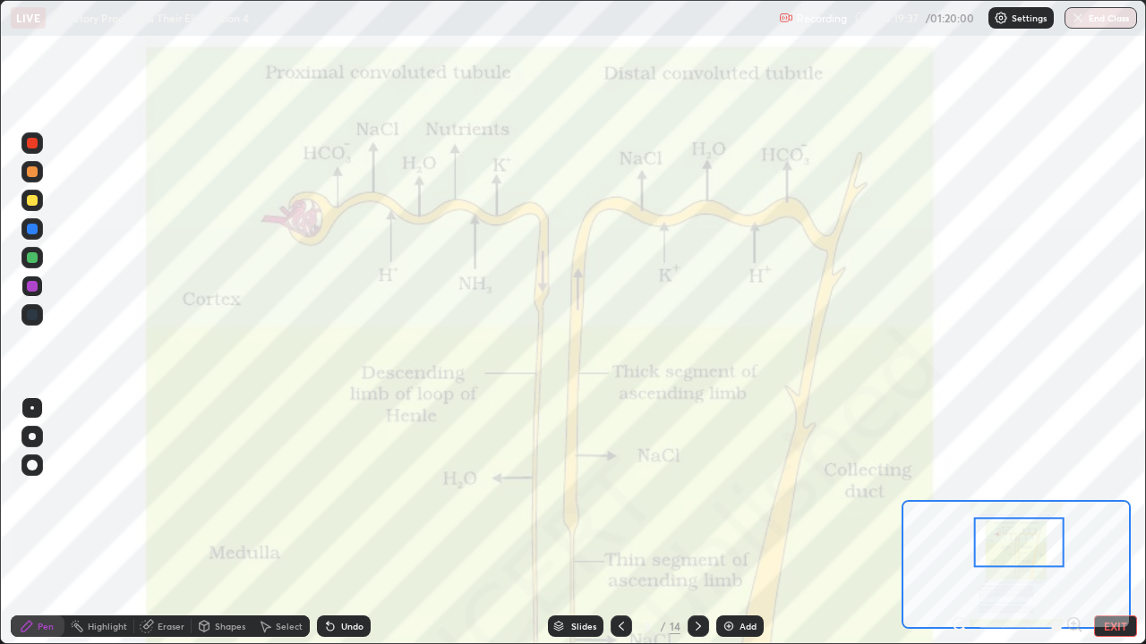
click at [33, 284] on div at bounding box center [32, 286] width 11 height 11
click at [163, 523] on div "Eraser" at bounding box center [171, 626] width 27 height 9
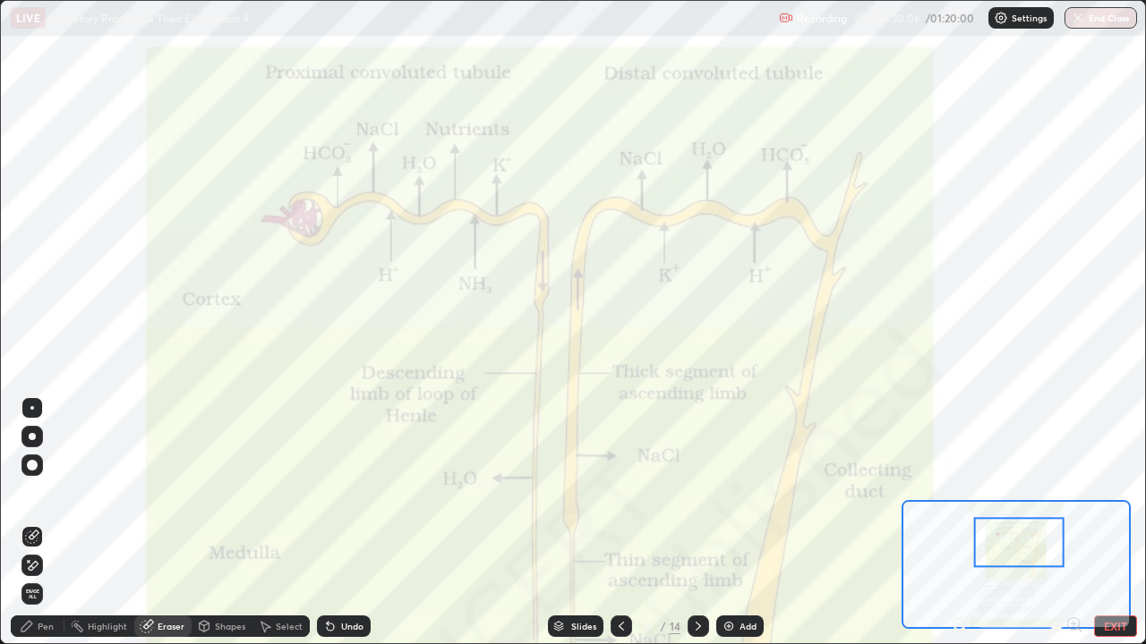
click at [53, 523] on div "Pen" at bounding box center [46, 626] width 16 height 9
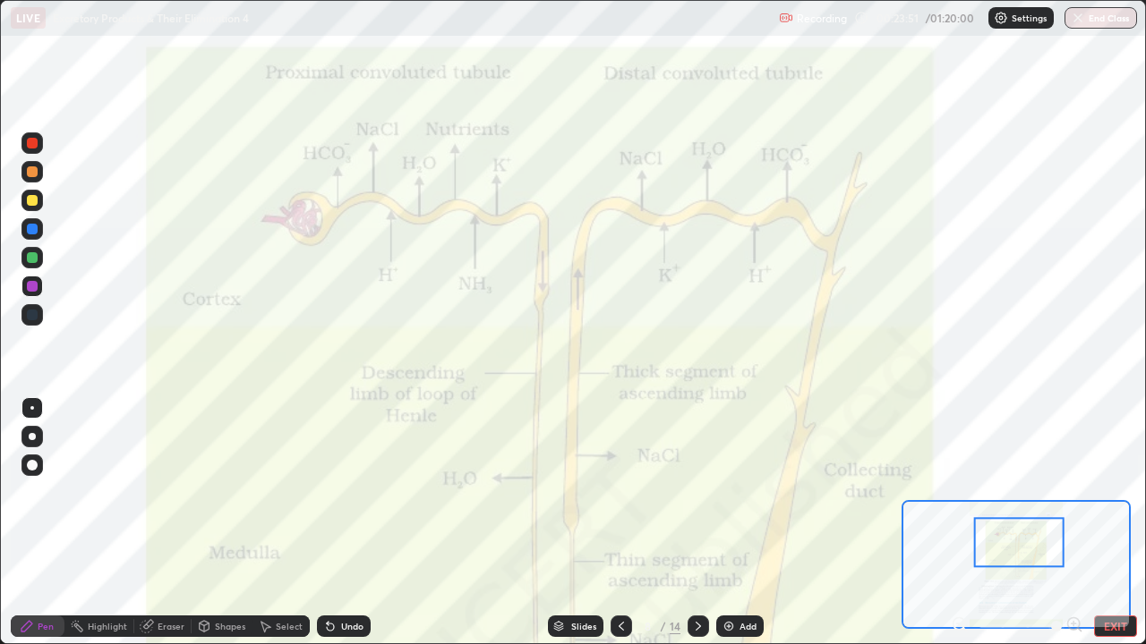
click at [37, 316] on div at bounding box center [32, 315] width 11 height 11
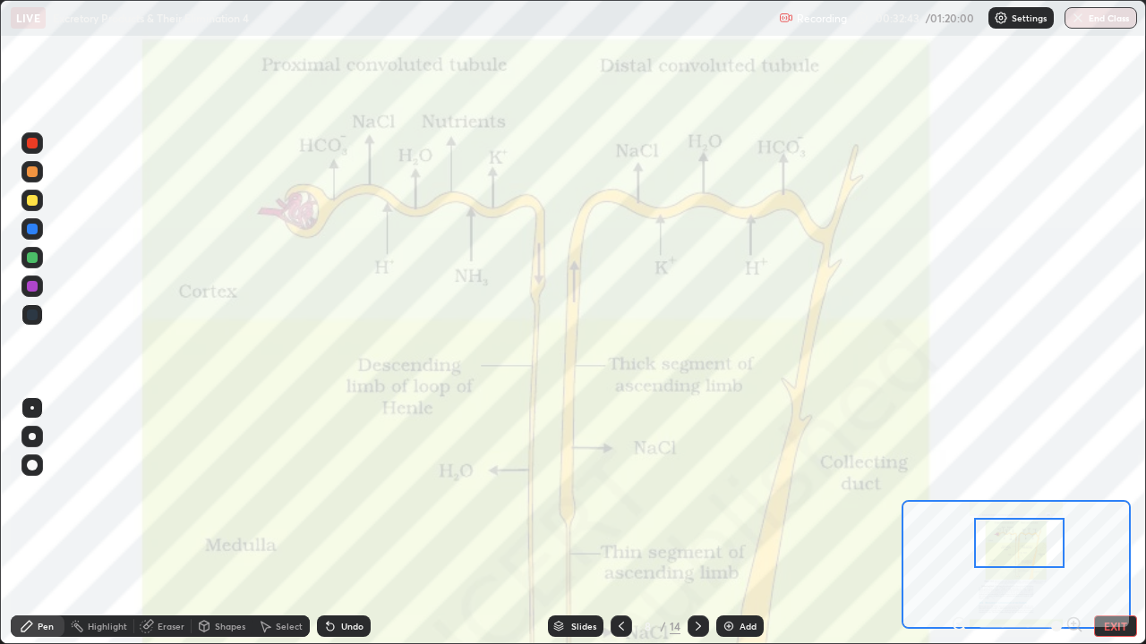
click at [174, 523] on div "Eraser" at bounding box center [171, 626] width 27 height 9
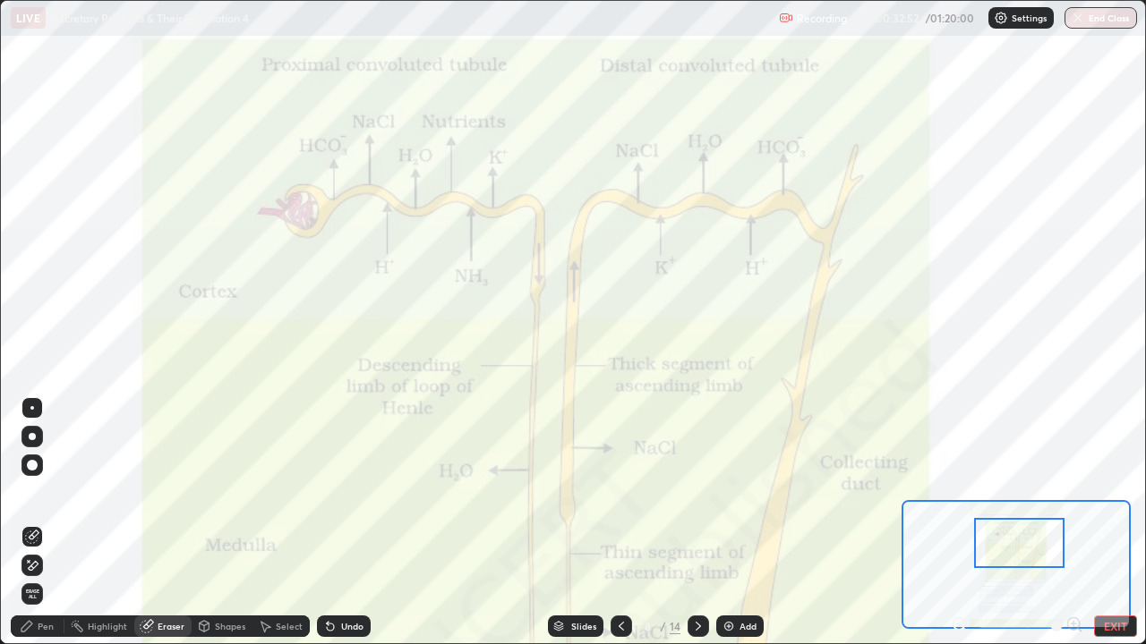
click at [53, 523] on div "Pen" at bounding box center [38, 626] width 54 height 21
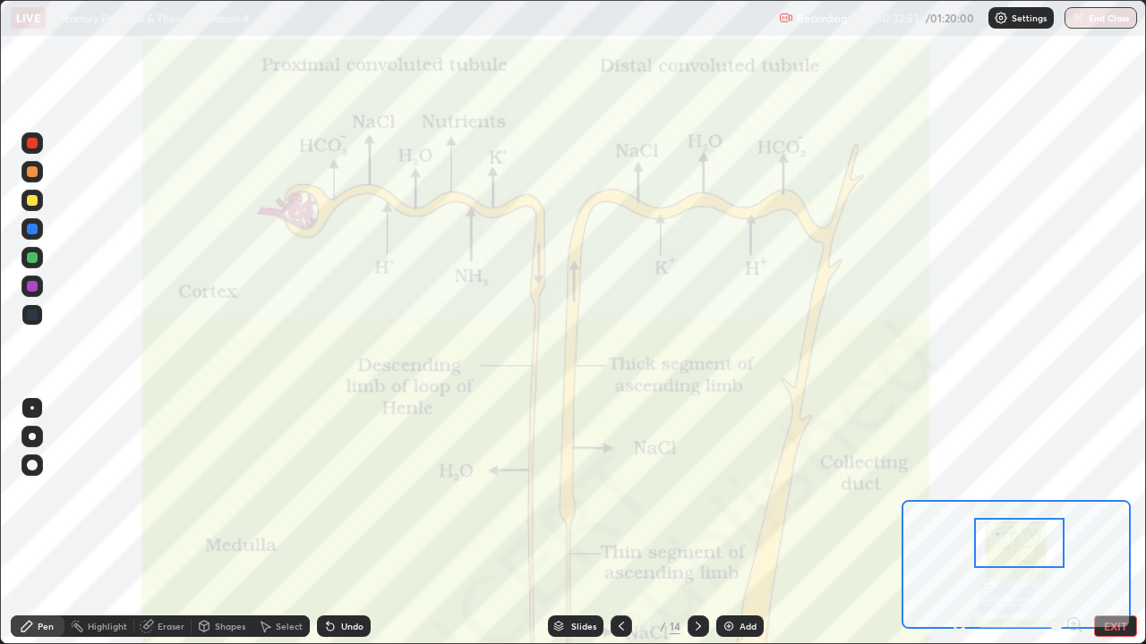
click at [31, 286] on div at bounding box center [32, 286] width 11 height 11
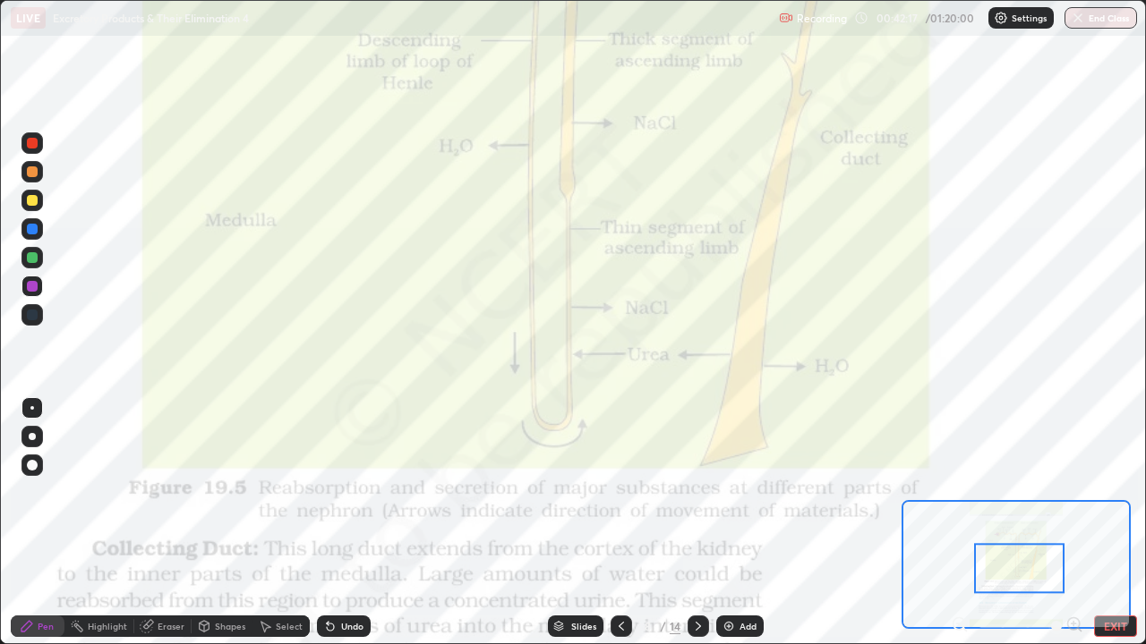
click at [1109, 523] on button "EXIT" at bounding box center [1115, 626] width 43 height 21
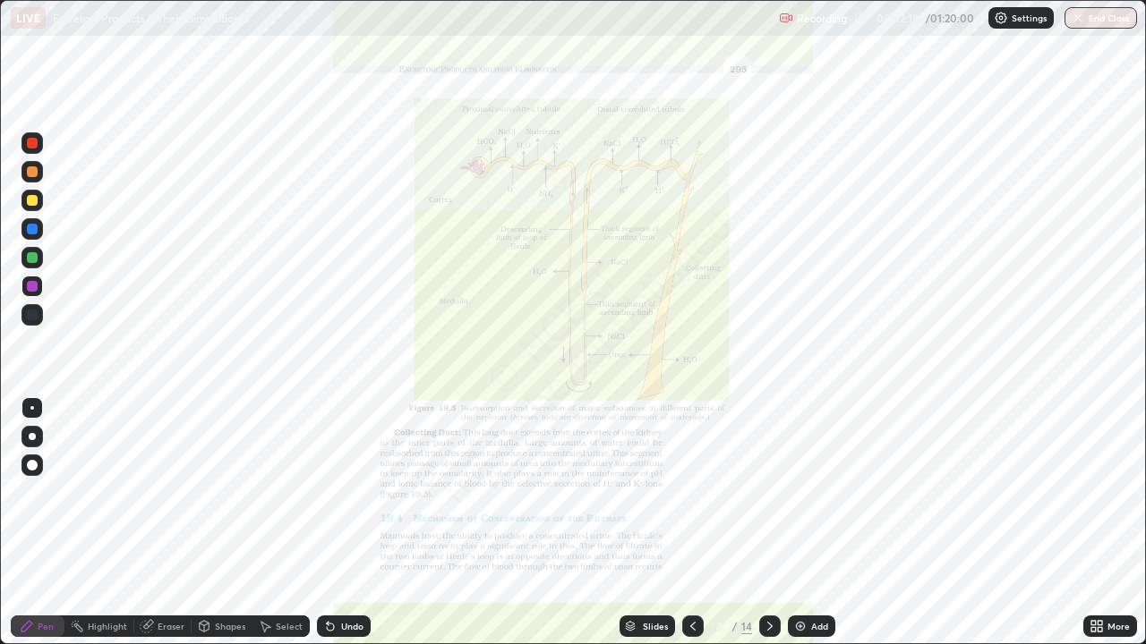
click at [1106, 523] on div "More" at bounding box center [1110, 626] width 54 height 21
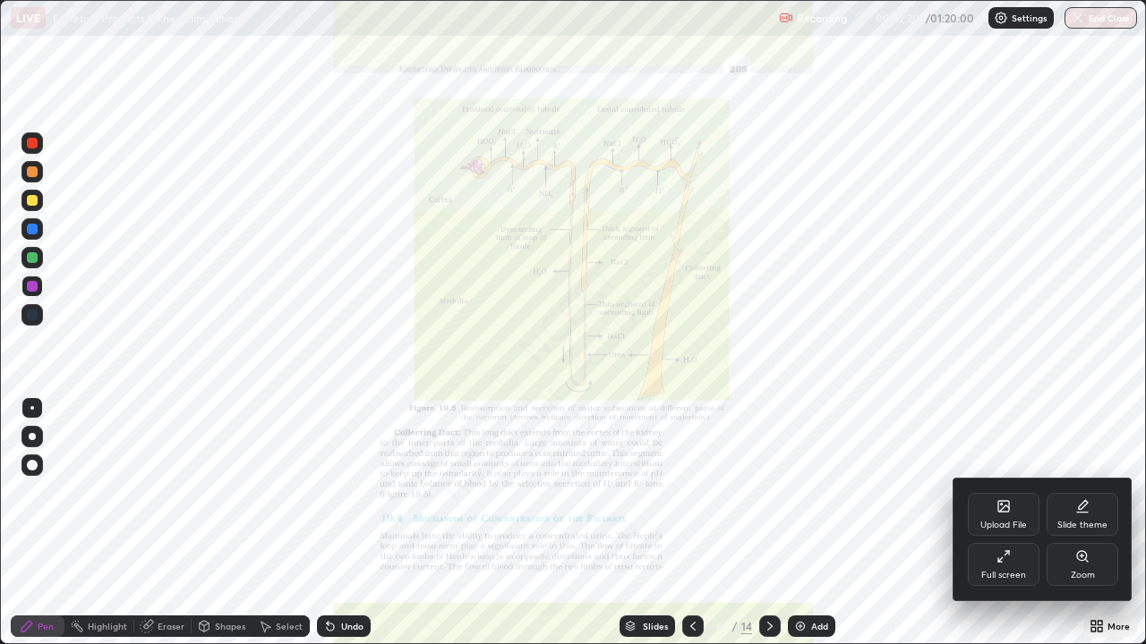
click at [1000, 523] on div "Full screen" at bounding box center [1003, 564] width 72 height 43
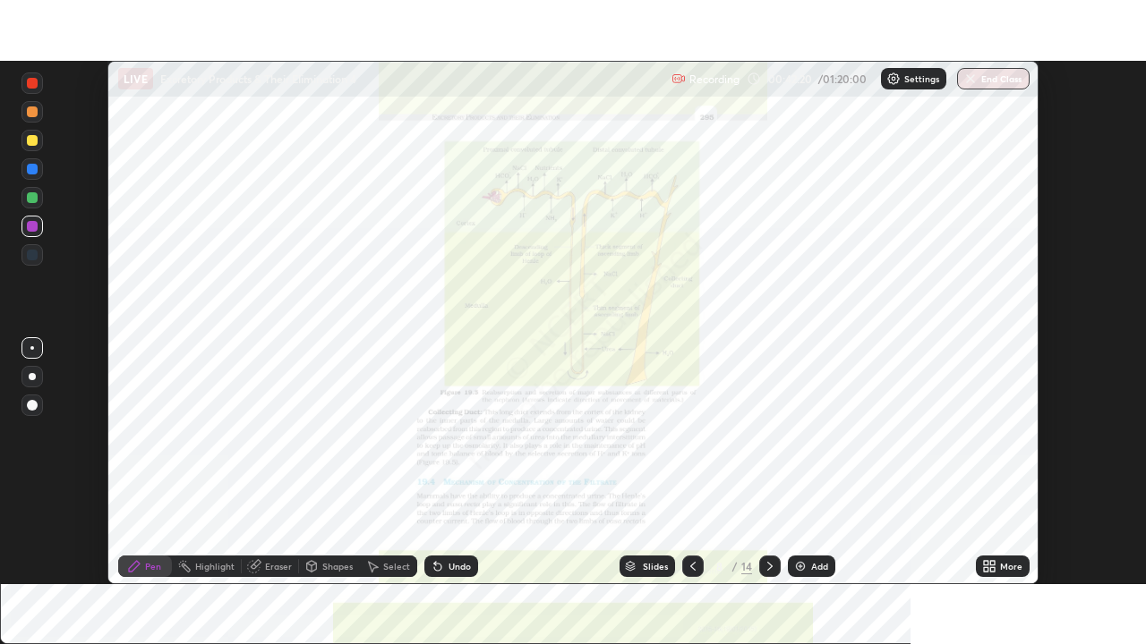
scroll to position [88974, 88352]
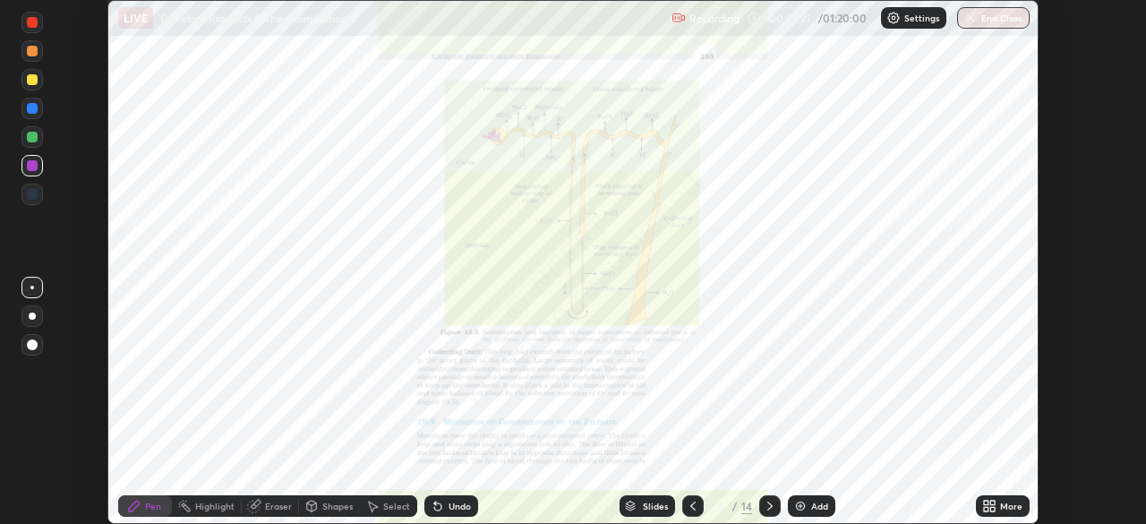
click at [992, 502] on icon at bounding box center [992, 502] width 4 height 4
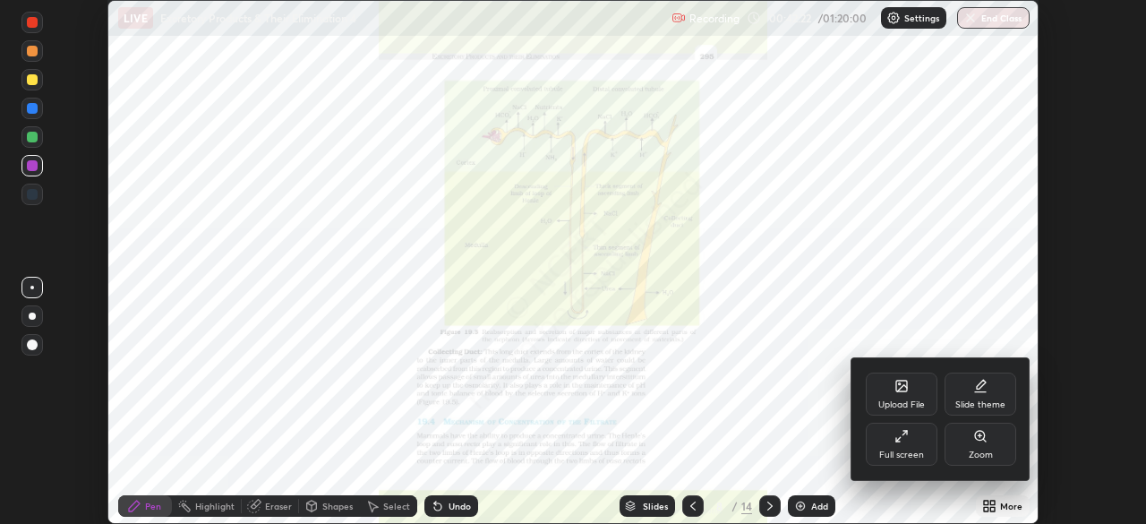
click at [899, 441] on icon at bounding box center [901, 436] width 14 height 14
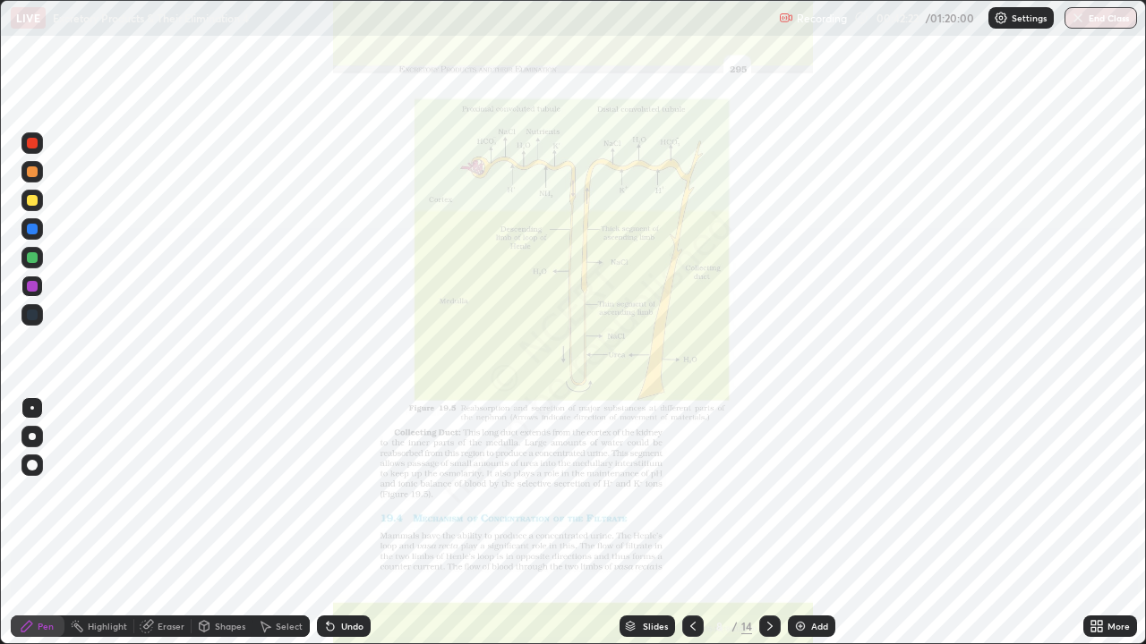
scroll to position [644, 1146]
click at [1099, 523] on icon at bounding box center [1099, 623] width 4 height 4
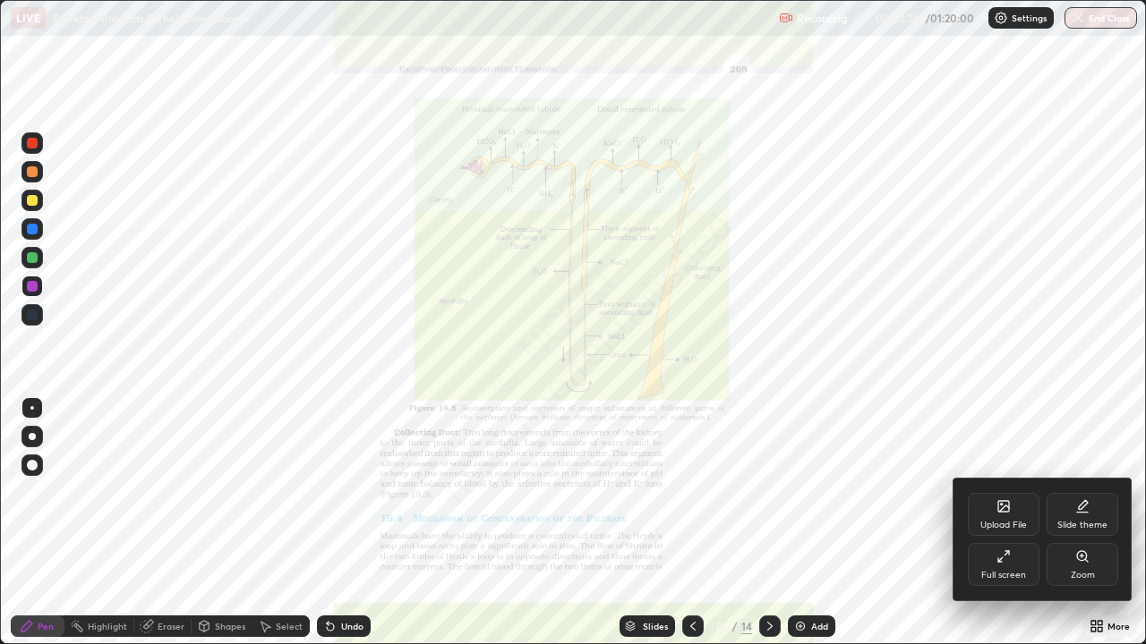
click at [1078, 523] on div "Zoom" at bounding box center [1082, 575] width 24 height 9
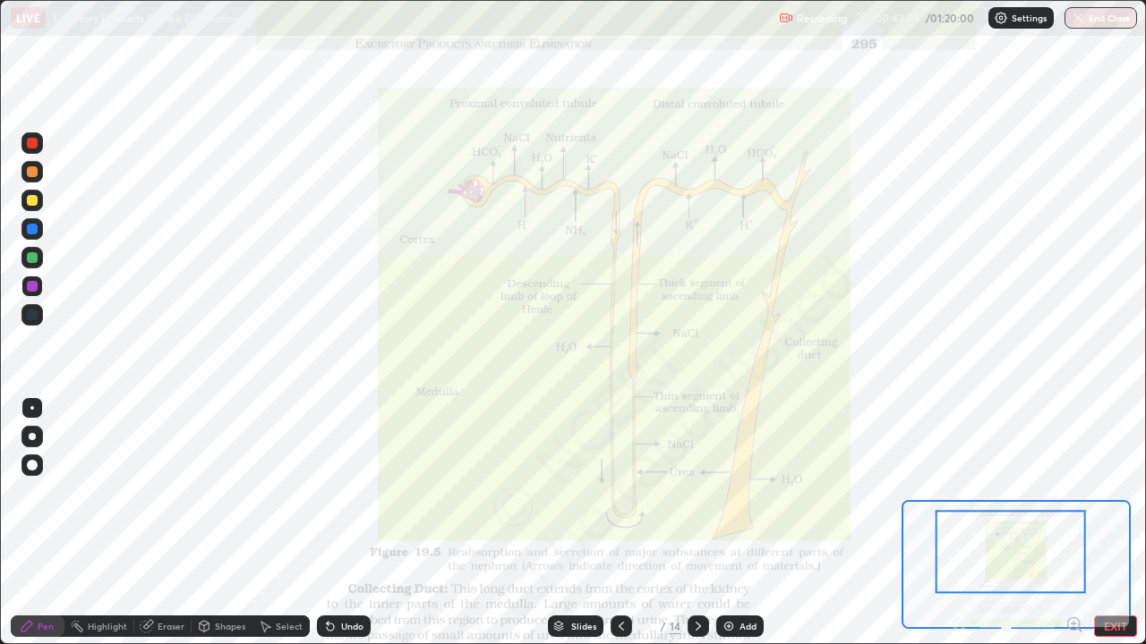
click at [1071, 523] on icon at bounding box center [1074, 625] width 18 height 18
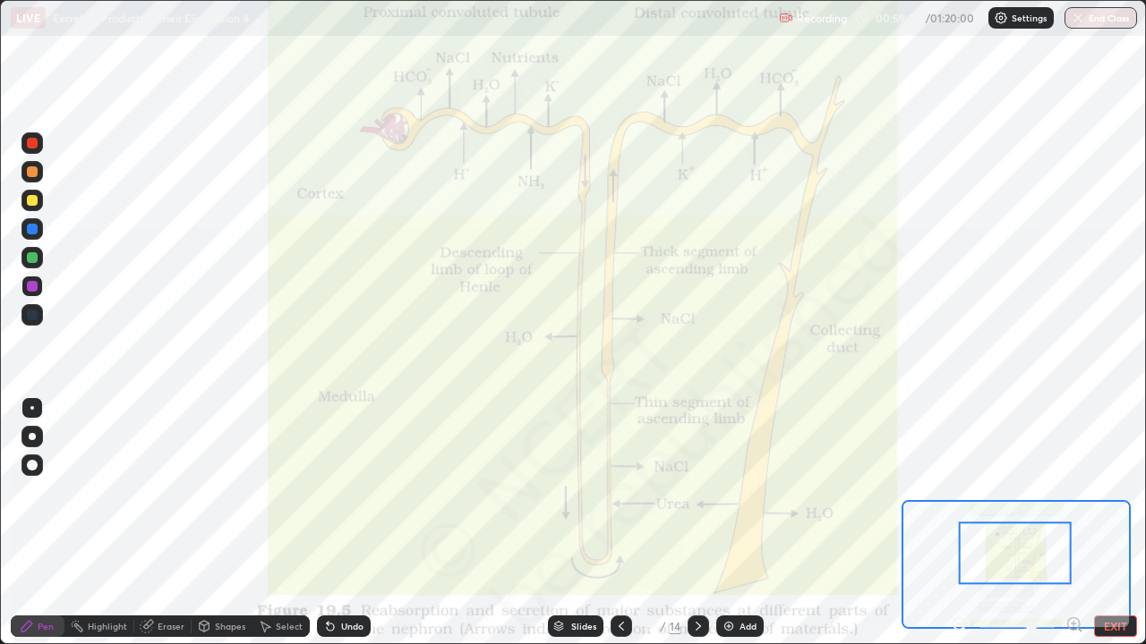
click at [158, 523] on div "Eraser" at bounding box center [171, 626] width 27 height 9
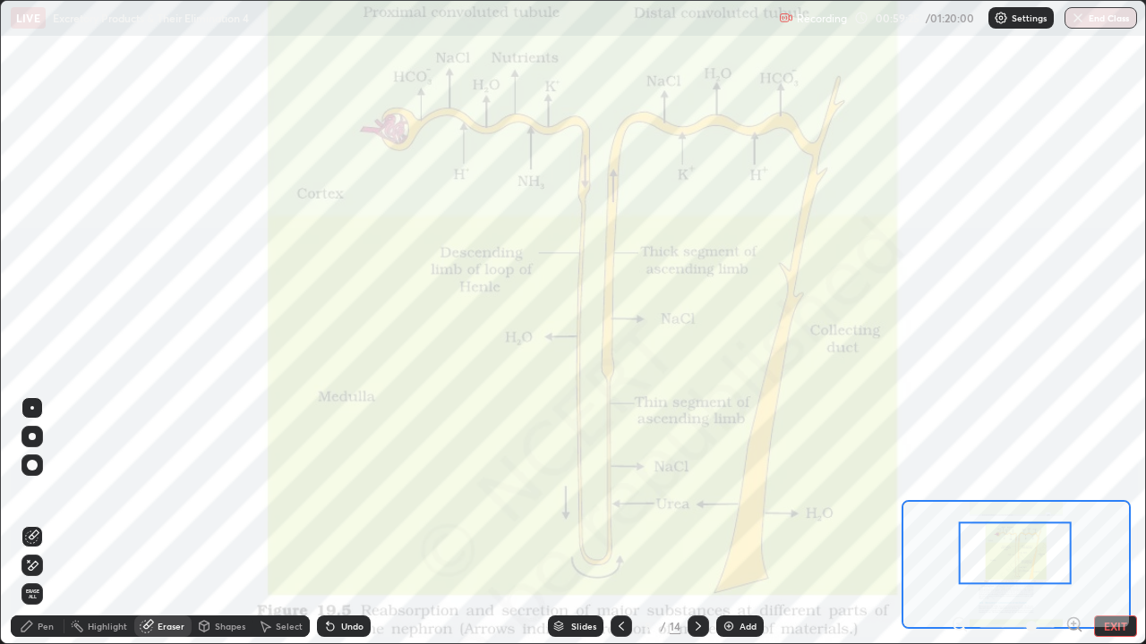
click at [32, 523] on span "Erase all" at bounding box center [32, 594] width 20 height 11
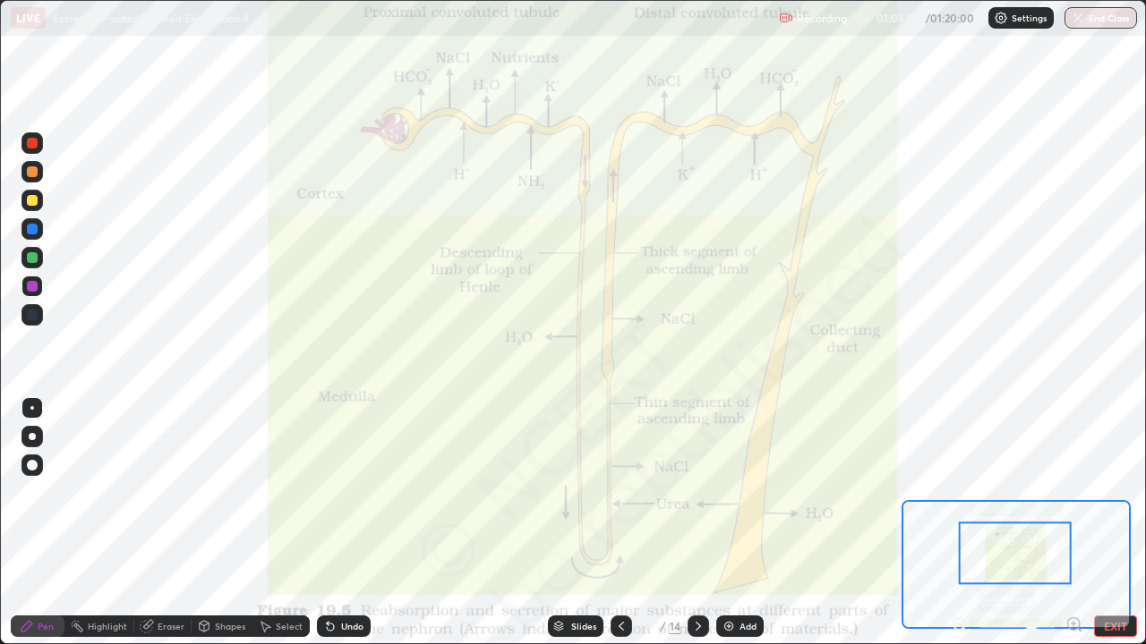
click at [35, 318] on div at bounding box center [32, 315] width 11 height 11
click at [171, 523] on div "Eraser" at bounding box center [171, 626] width 27 height 9
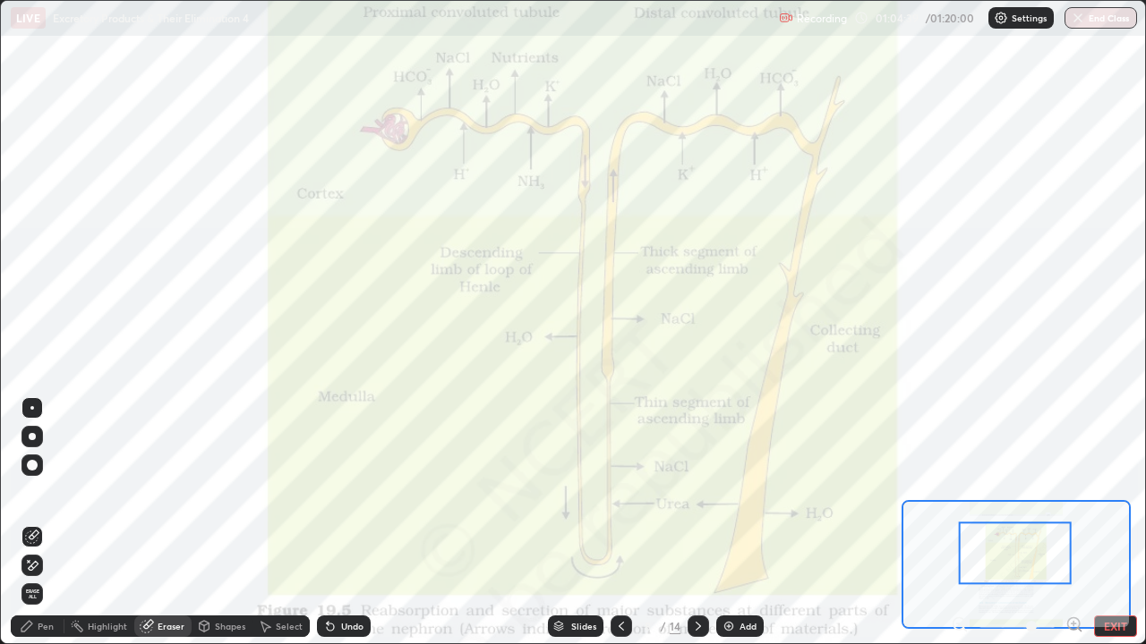
click at [36, 523] on div "Pen" at bounding box center [38, 626] width 54 height 21
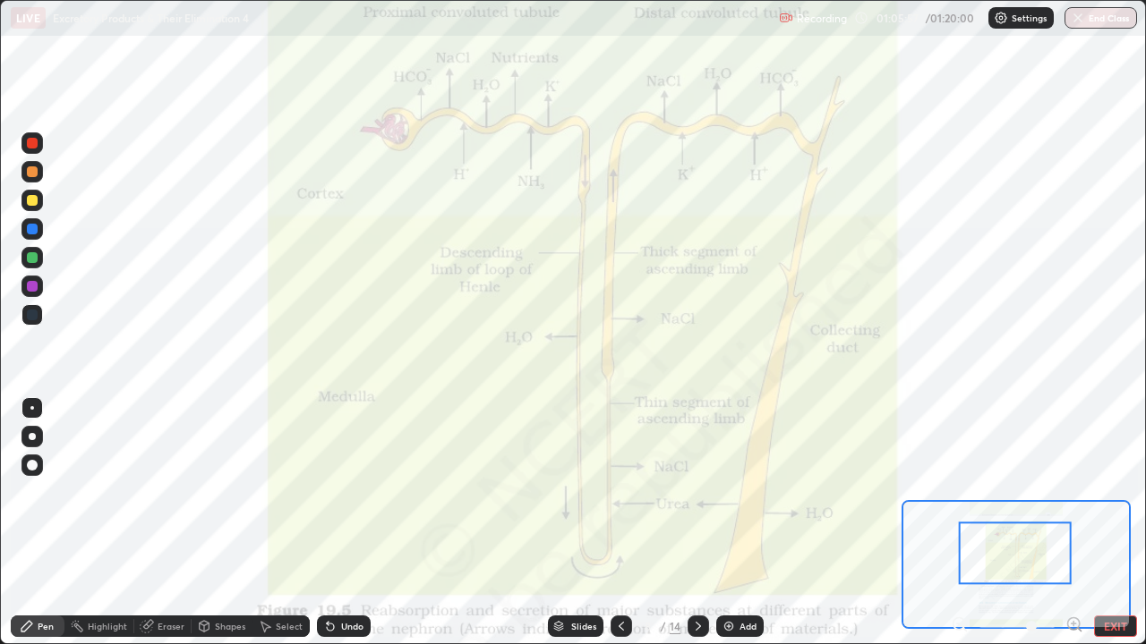
click at [170, 523] on div "Eraser" at bounding box center [171, 626] width 27 height 9
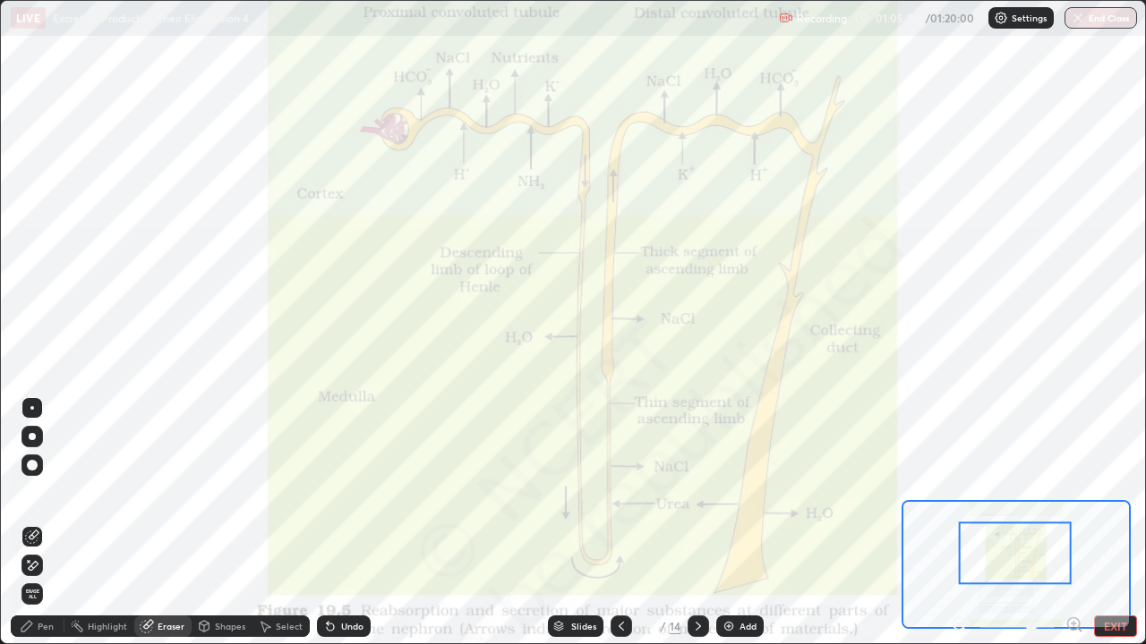
click at [33, 523] on span "Erase all" at bounding box center [32, 594] width 20 height 11
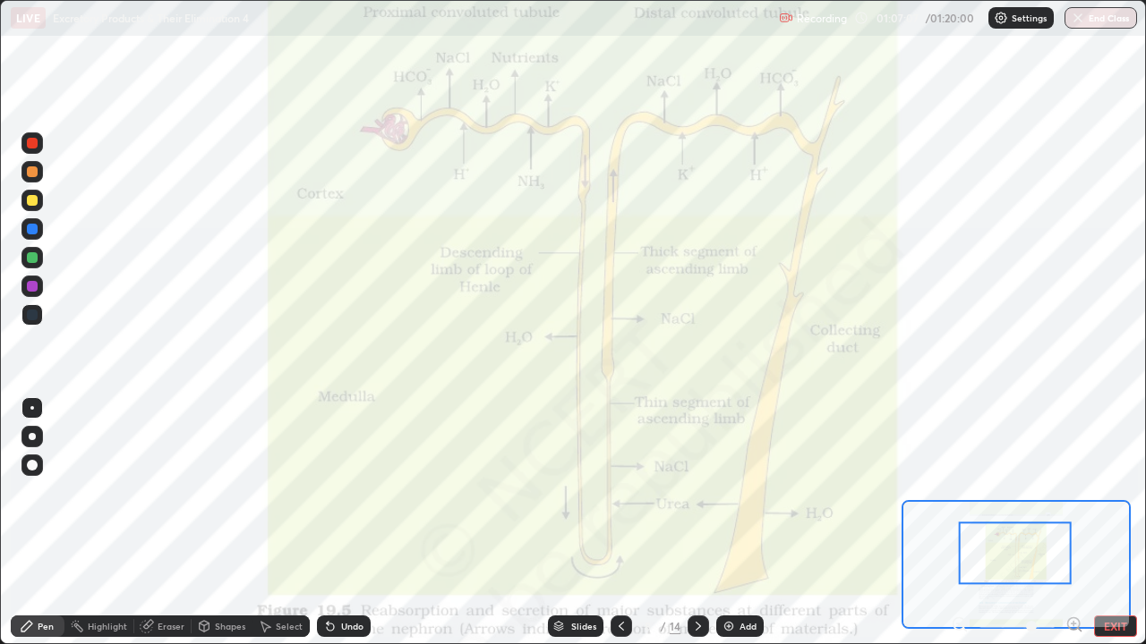
click at [166, 523] on div "Eraser" at bounding box center [171, 626] width 27 height 9
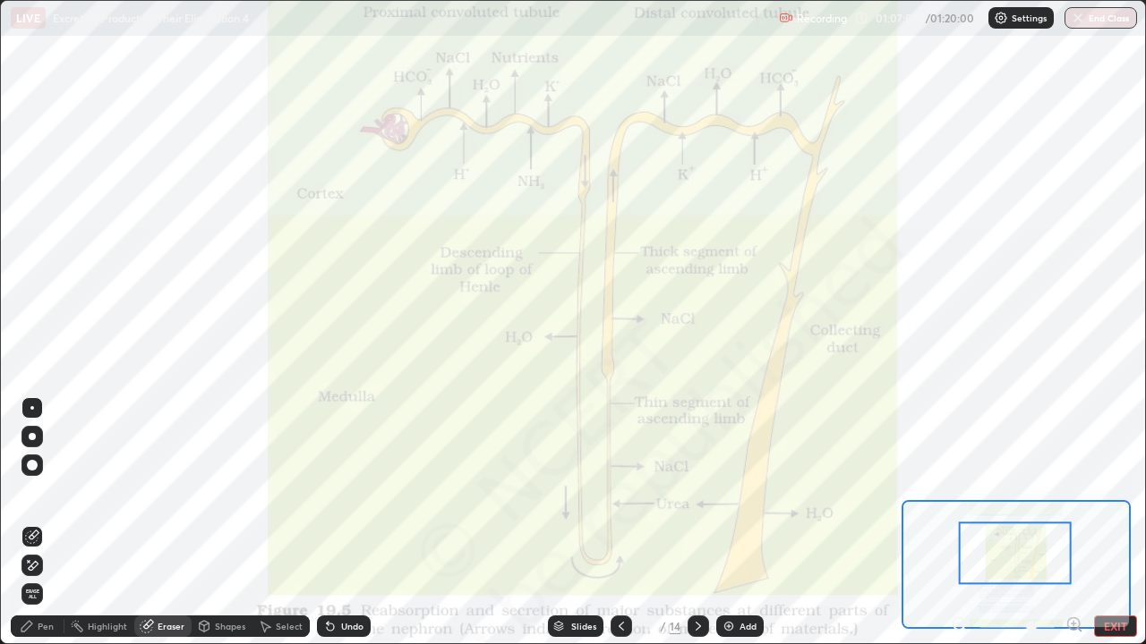
click at [32, 523] on span "Erase all" at bounding box center [32, 594] width 20 height 11
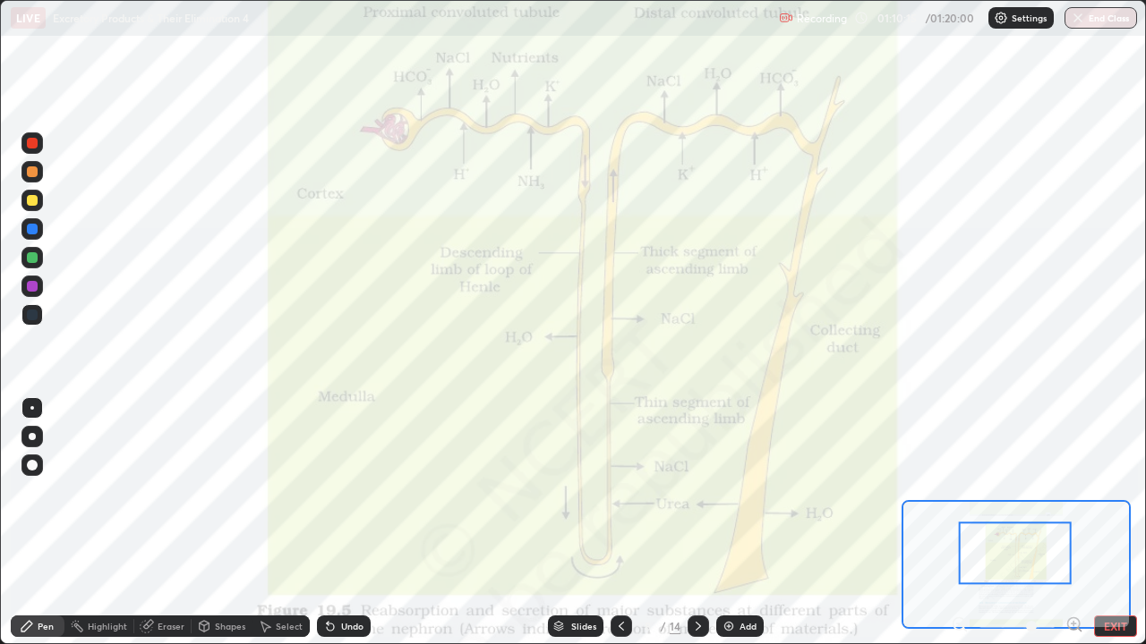
click at [166, 523] on div "Eraser" at bounding box center [171, 626] width 27 height 9
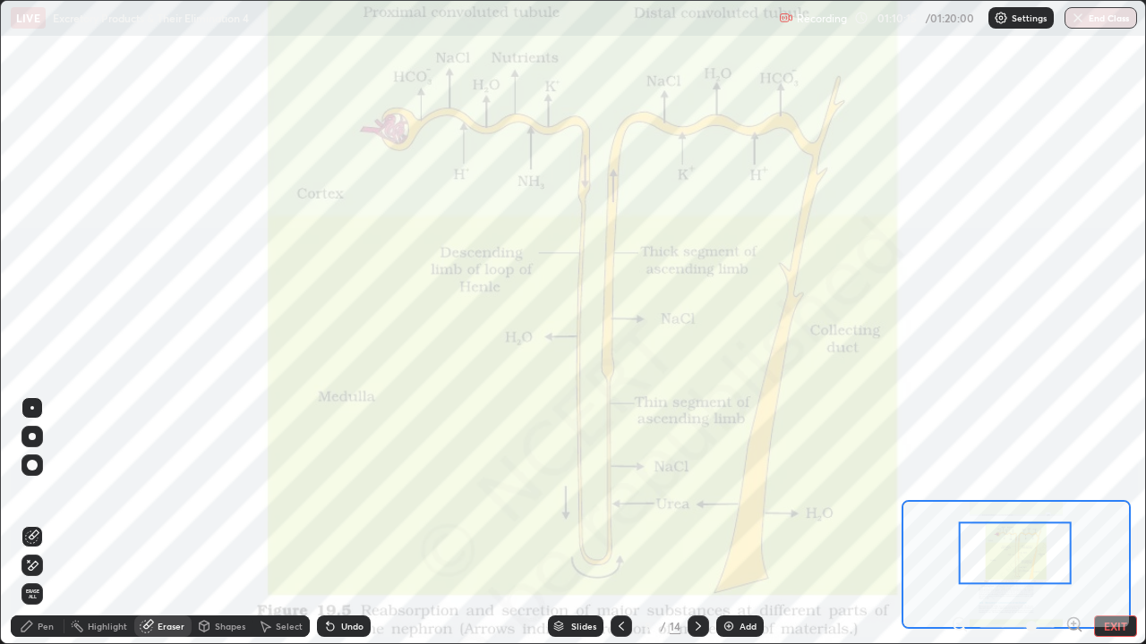
click at [32, 523] on span "Erase all" at bounding box center [32, 594] width 20 height 11
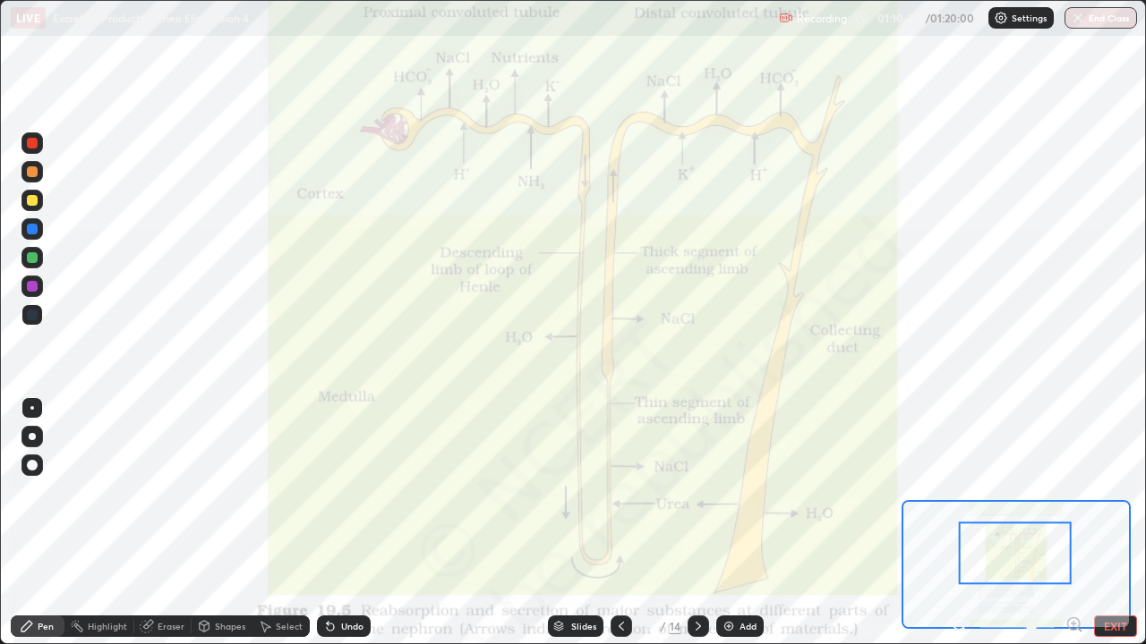
click at [28, 318] on div at bounding box center [32, 315] width 11 height 11
click at [167, 523] on div "Eraser" at bounding box center [171, 626] width 27 height 9
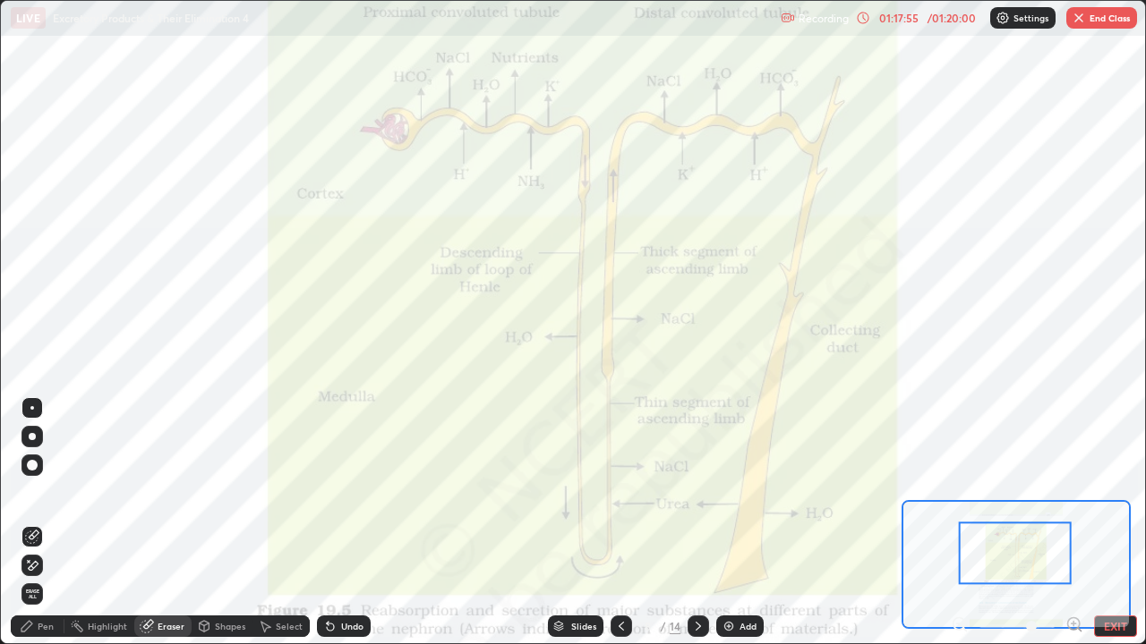
click at [34, 523] on span "Erase all" at bounding box center [32, 594] width 20 height 11
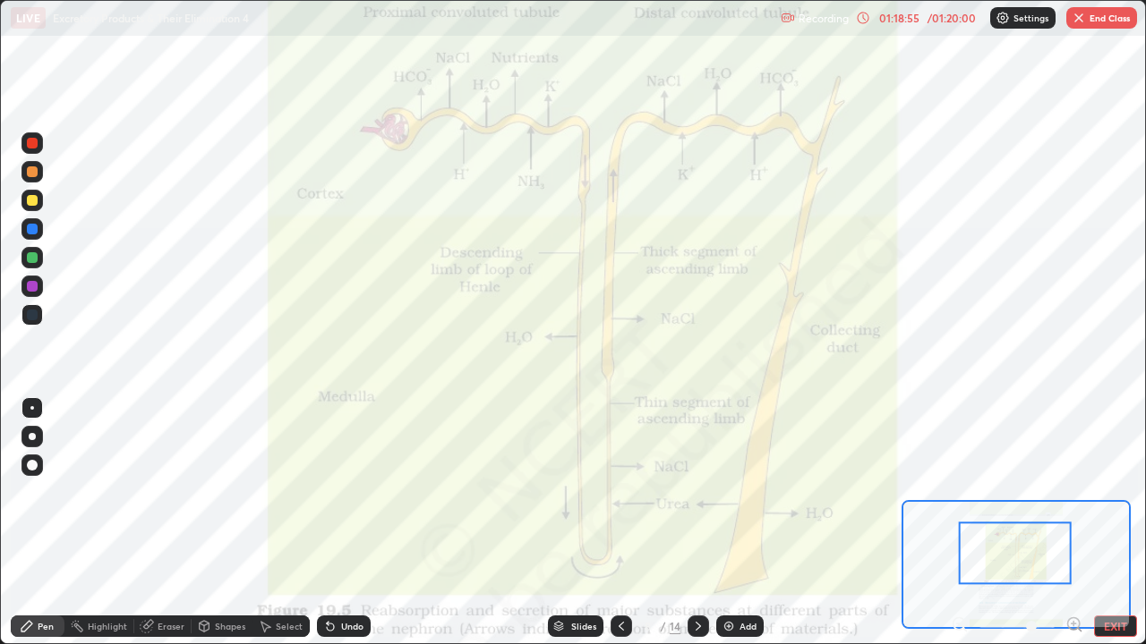
click at [171, 523] on div "Eraser" at bounding box center [171, 626] width 27 height 9
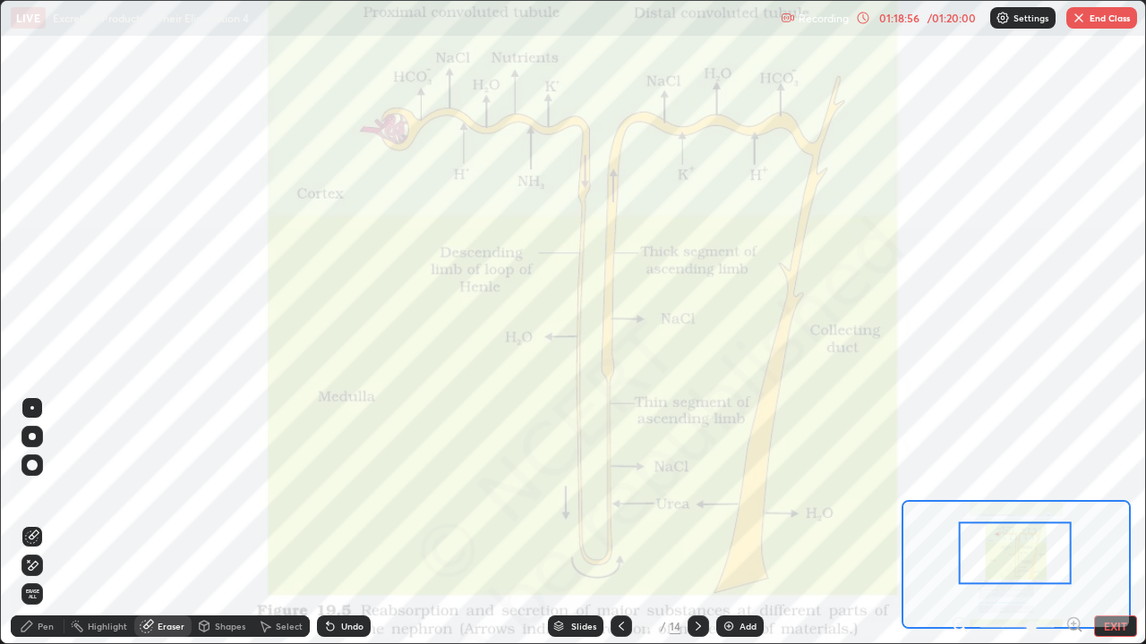
click at [32, 523] on span "Erase all" at bounding box center [32, 594] width 20 height 11
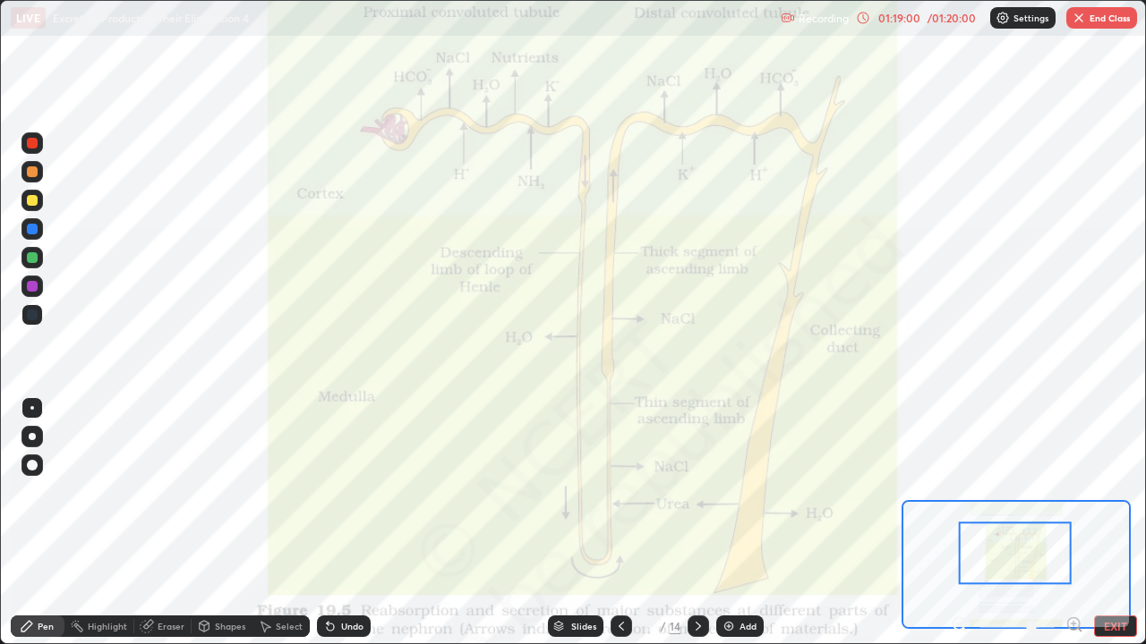
click at [1103, 23] on button "End Class" at bounding box center [1101, 17] width 71 height 21
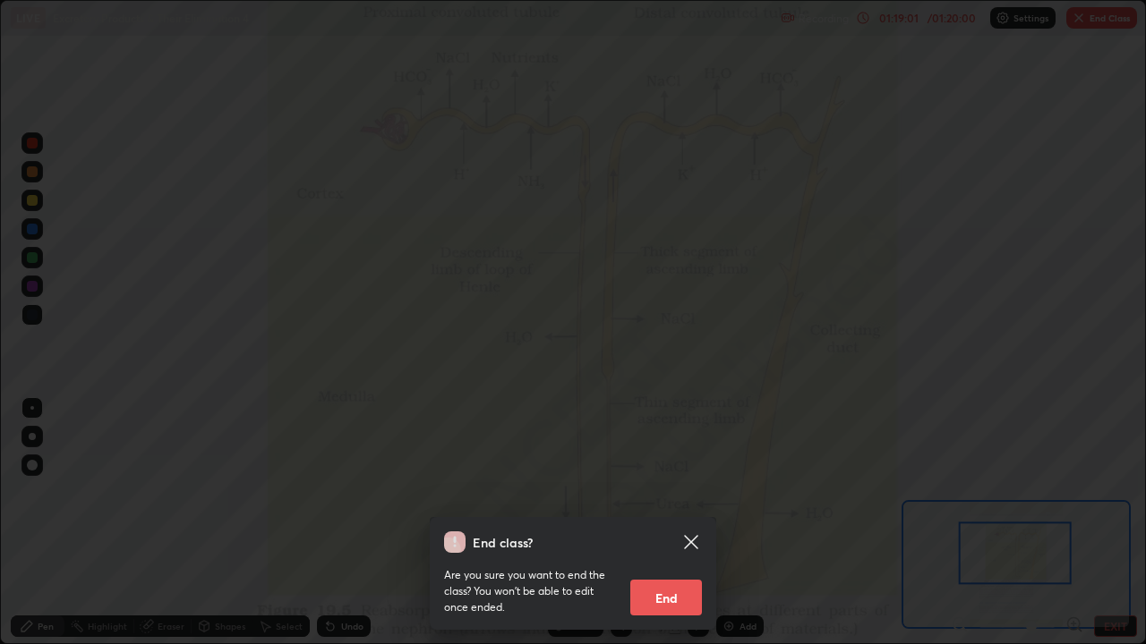
click at [675, 523] on button "End" at bounding box center [666, 598] width 72 height 36
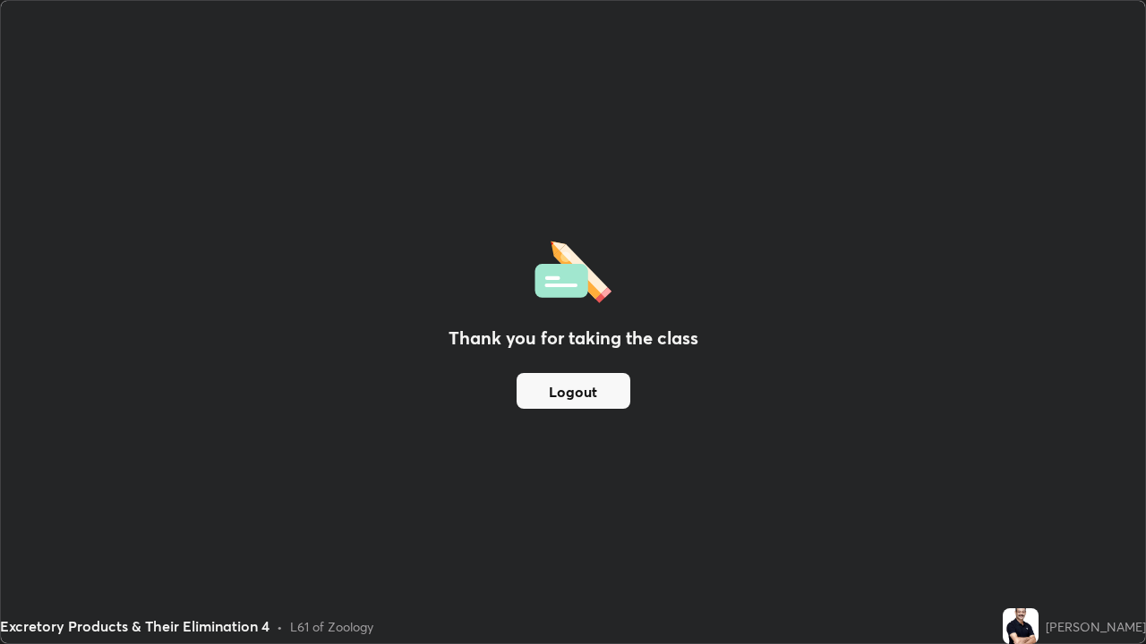
click at [602, 393] on button "Logout" at bounding box center [573, 391] width 114 height 36
